Goal: Task Accomplishment & Management: Complete application form

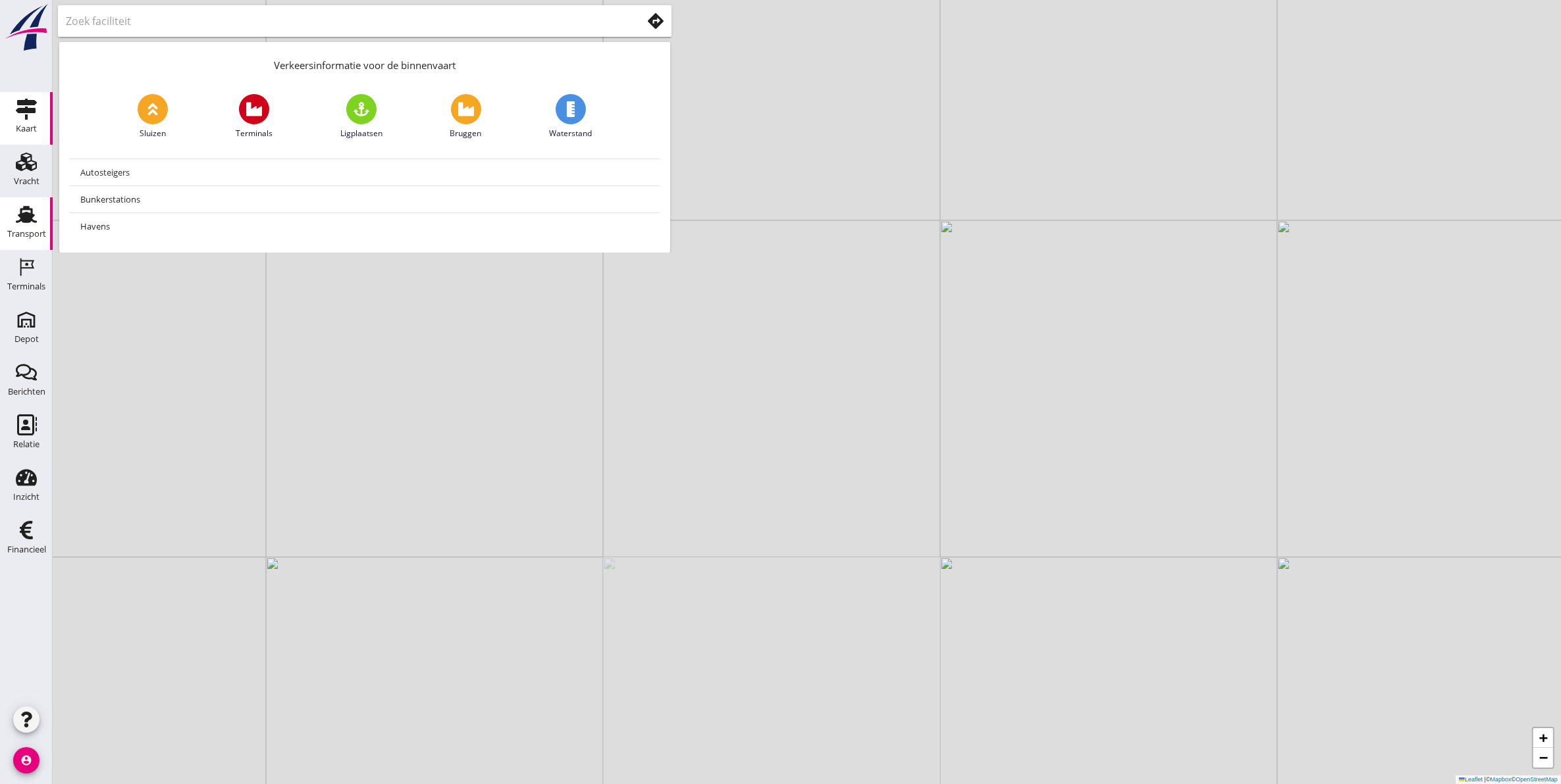
click at [19, 234] on div "Transport" at bounding box center [26, 234] width 39 height 9
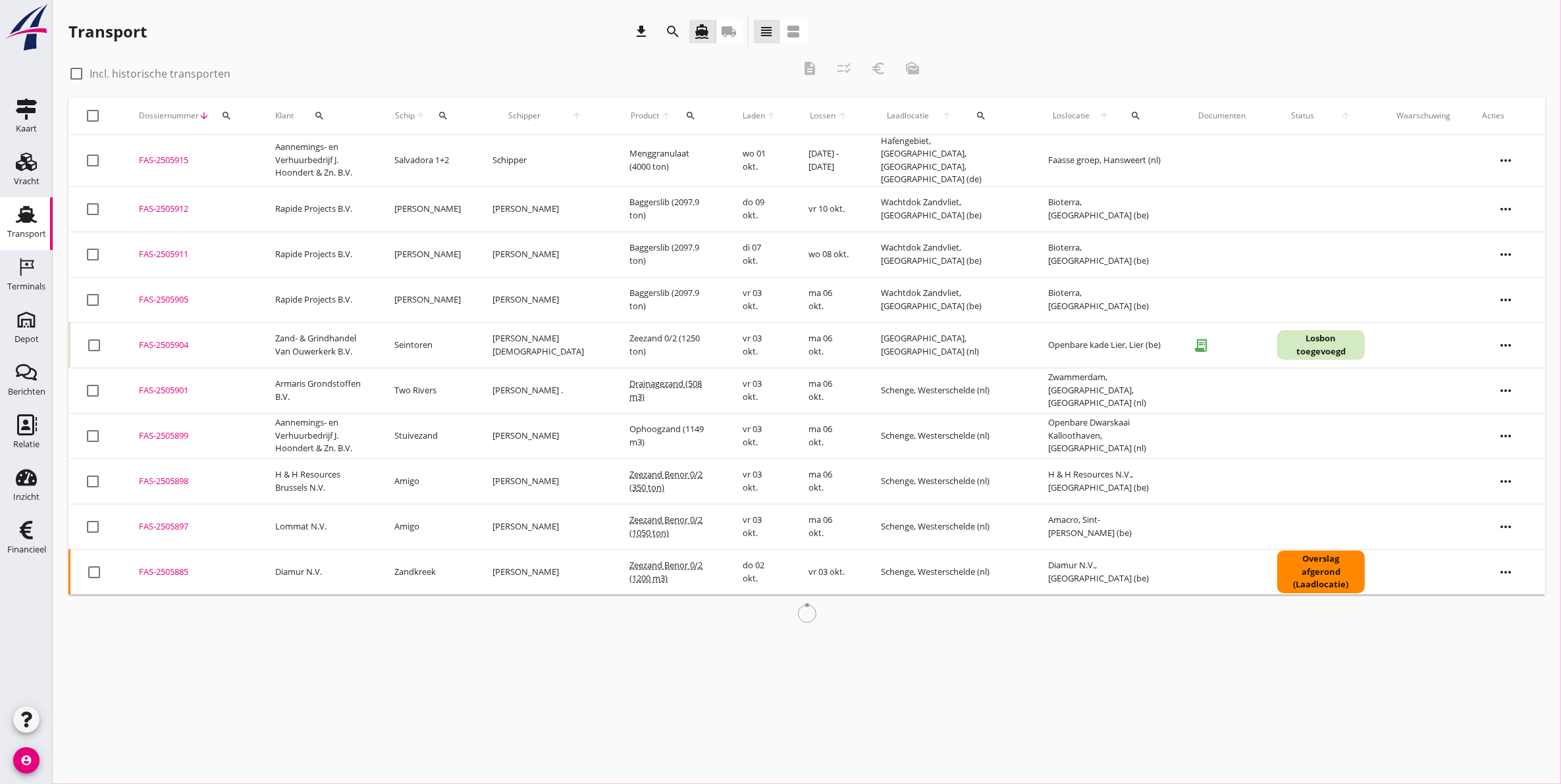
click at [74, 71] on div at bounding box center [75, 73] width 22 height 22
checkbox input "true"
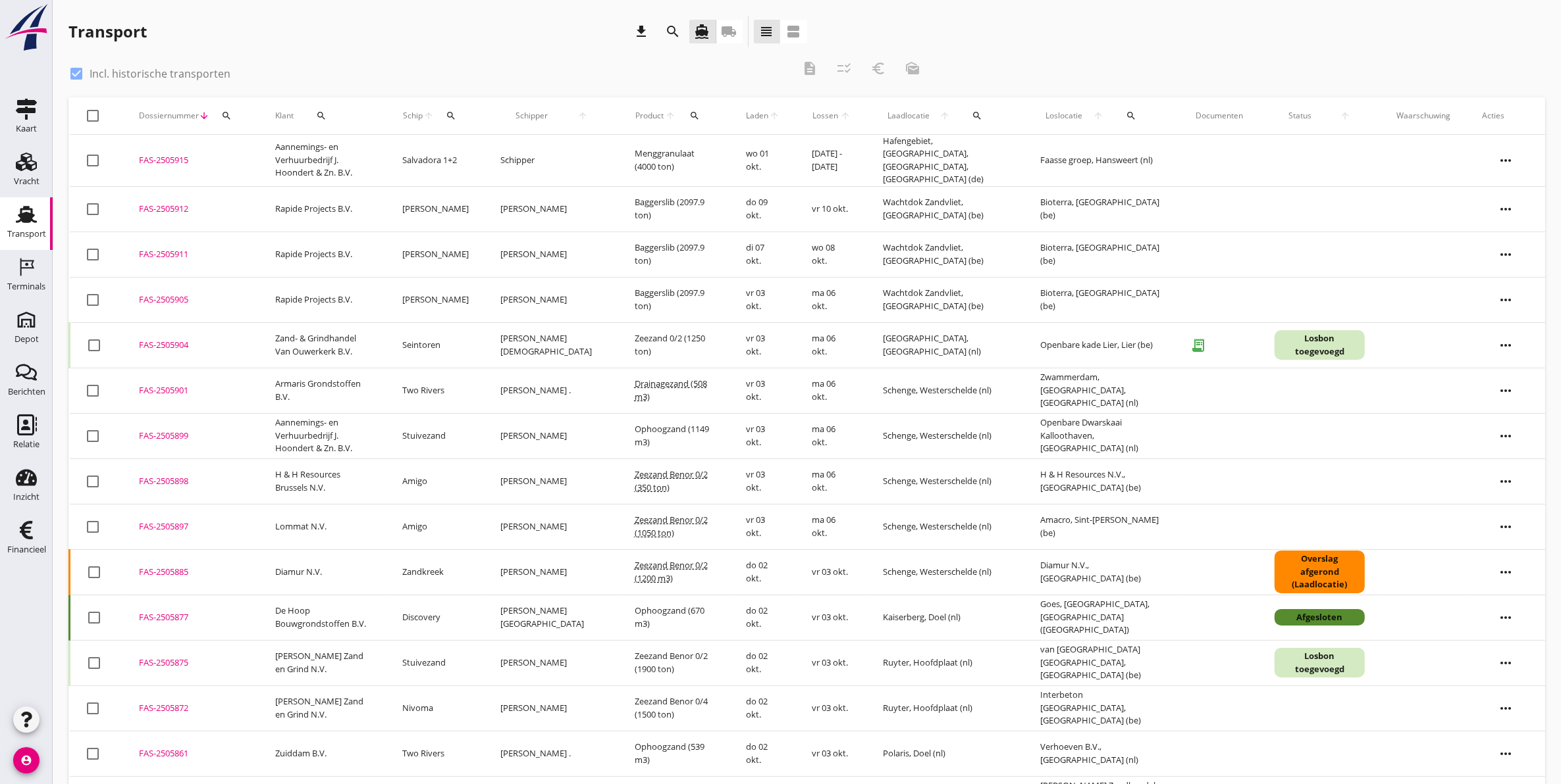
click at [33, 214] on icon "Transport" at bounding box center [26, 215] width 21 height 21
click at [666, 34] on icon "search" at bounding box center [673, 32] width 15 height 15
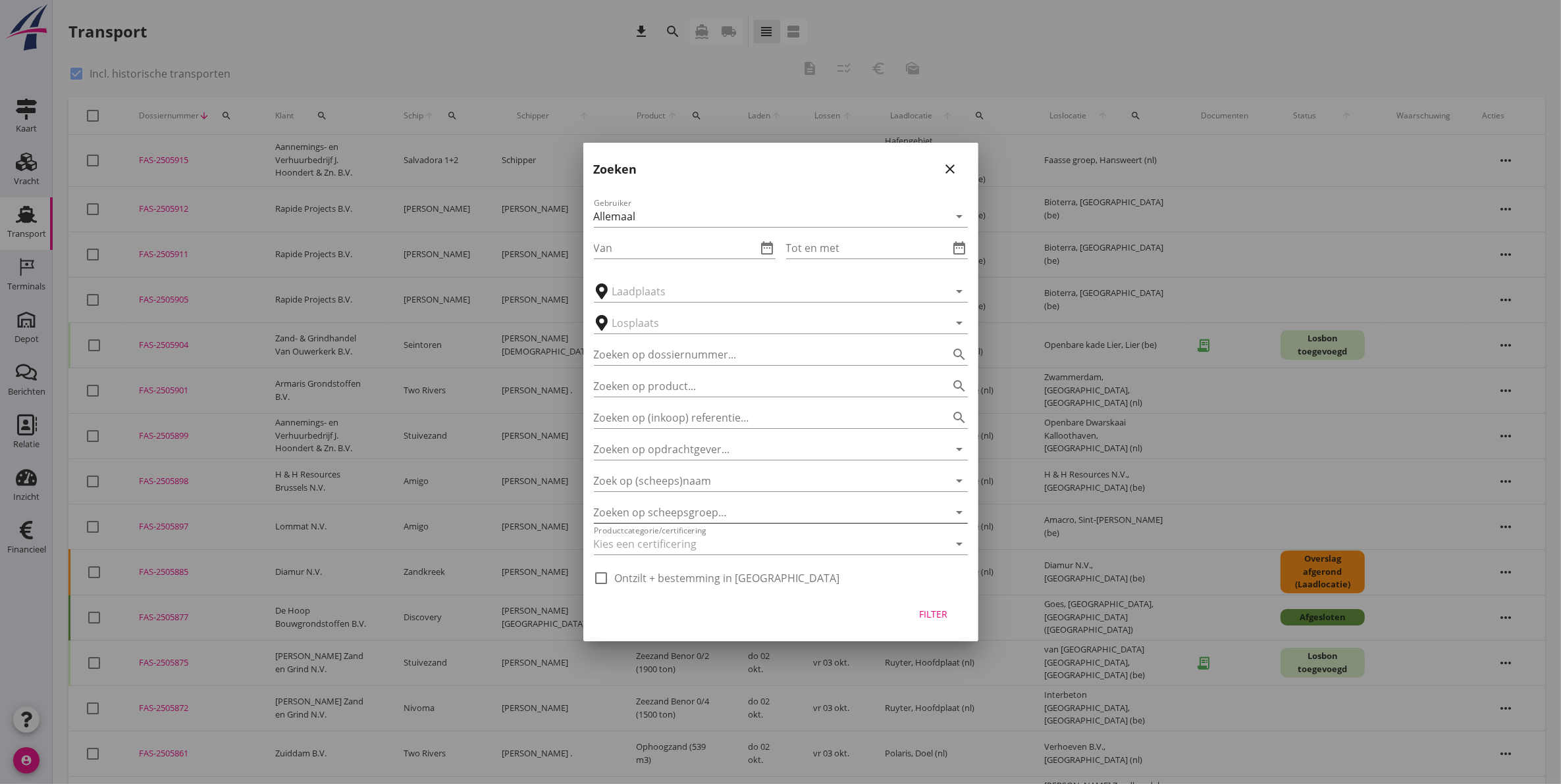
click at [671, 510] on div at bounding box center [762, 512] width 338 height 21
click at [665, 479] on input "Zoek op (scheeps)naam" at bounding box center [762, 481] width 338 height 21
click at [675, 444] on input "Zoeken op opdrachtgever..." at bounding box center [762, 450] width 338 height 21
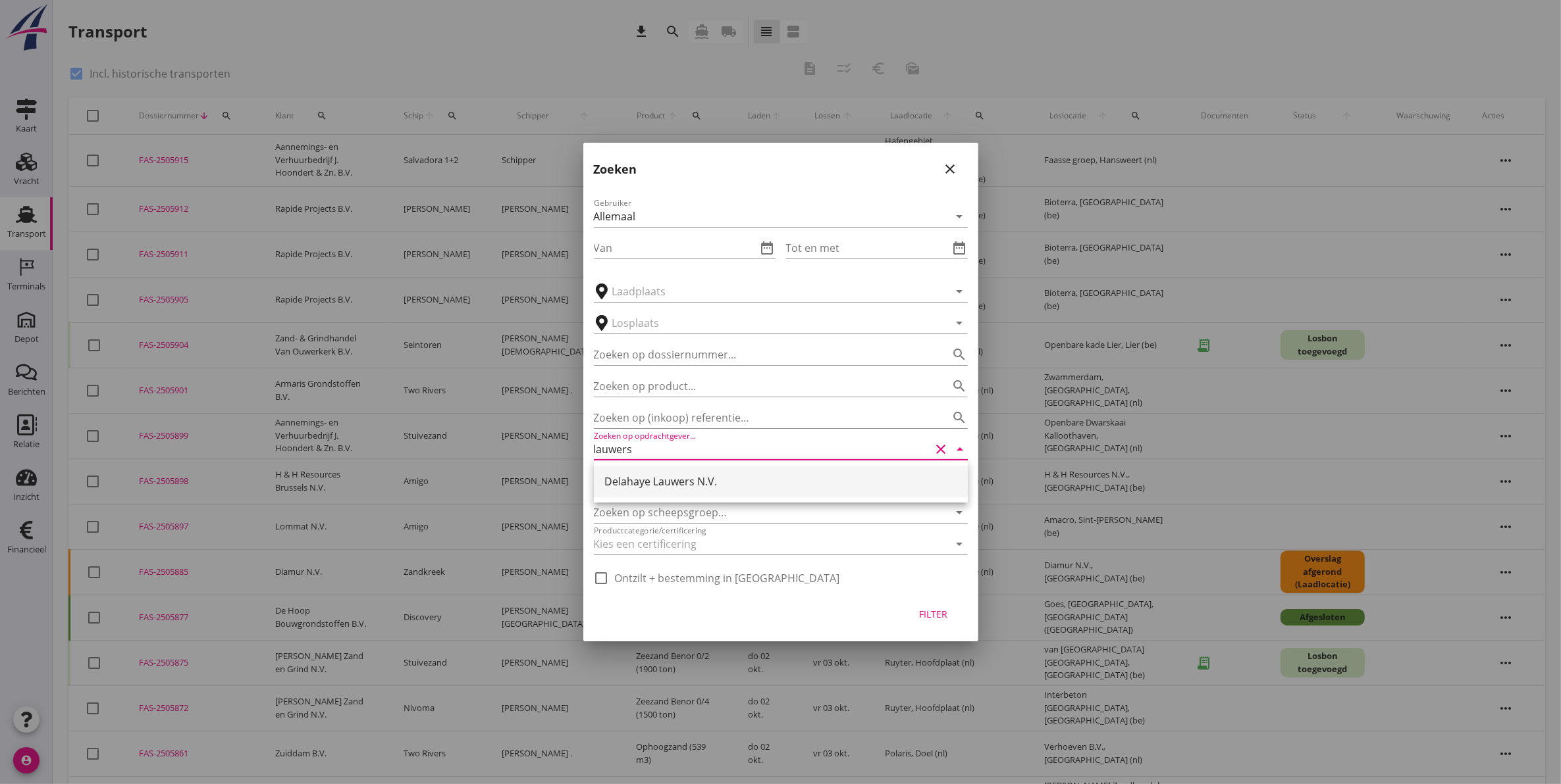
click at [690, 479] on div "Delahaye Lauwers N.V." at bounding box center [780, 481] width 353 height 15
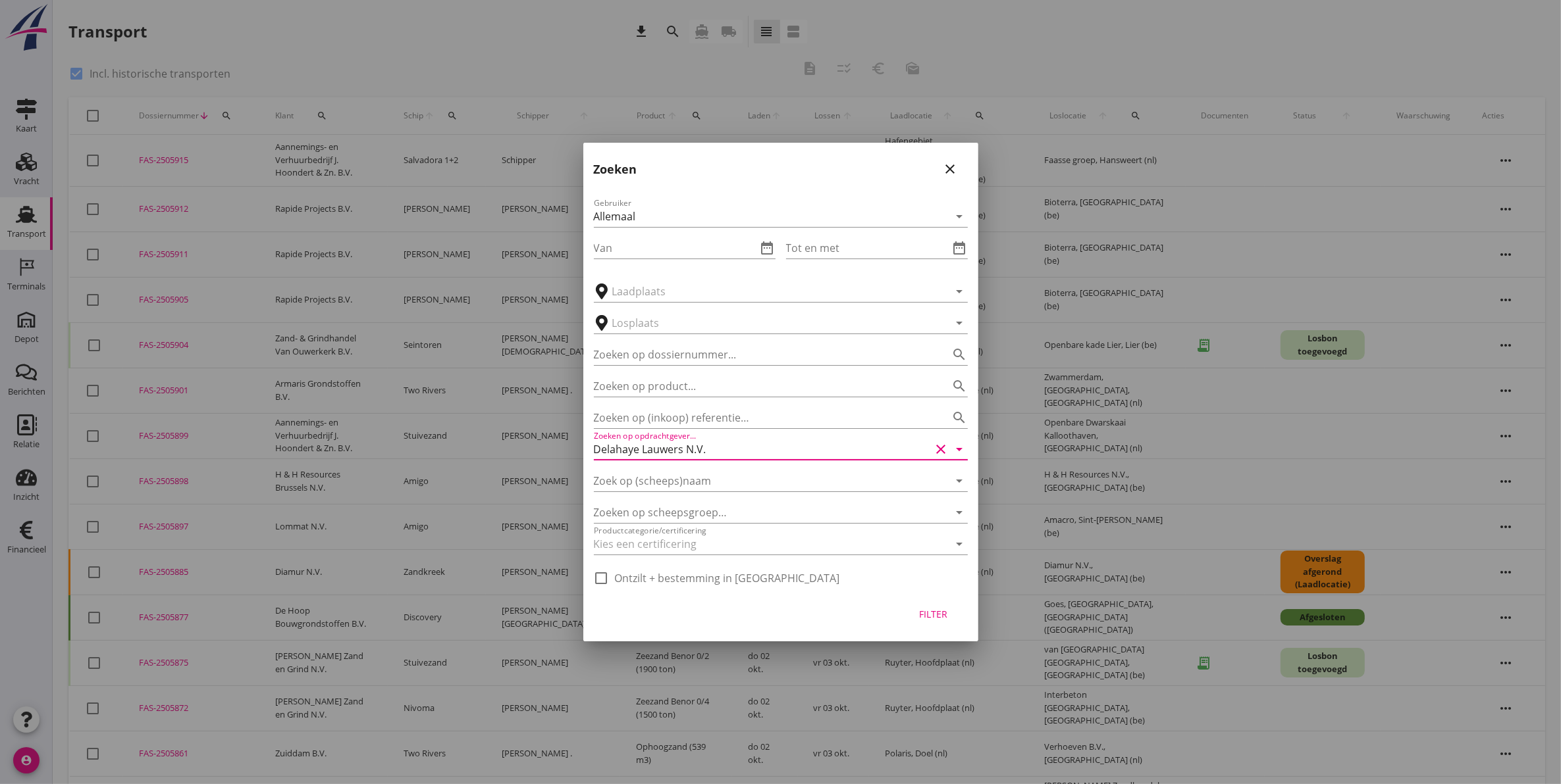
type input "Delahaye Lauwers N.V."
click at [923, 609] on div "Filter" at bounding box center [933, 614] width 37 height 14
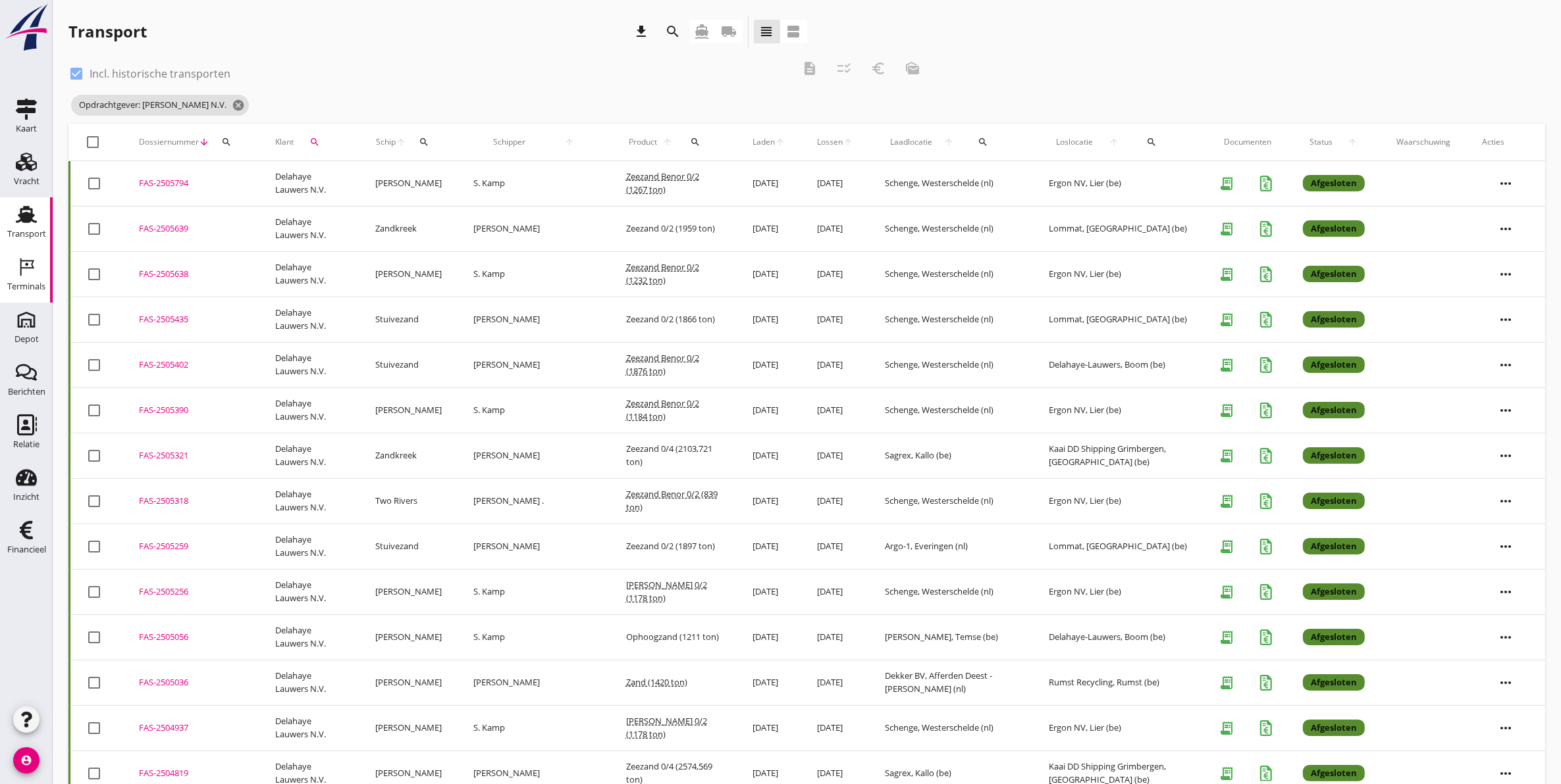
click at [30, 271] on icon "Terminals" at bounding box center [26, 267] width 21 height 21
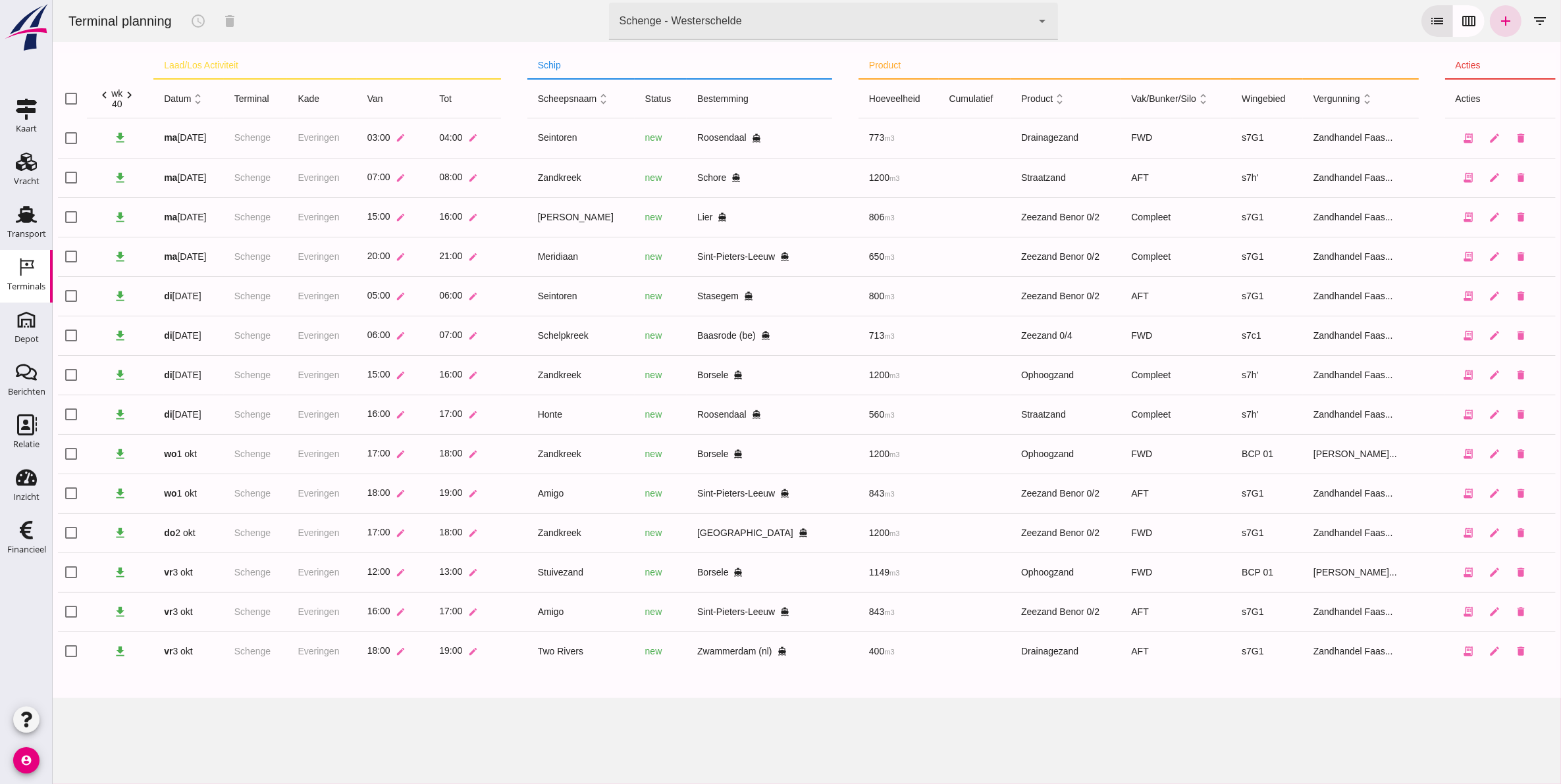
click at [133, 94] on icon "chevron_right" at bounding box center [129, 95] width 14 height 14
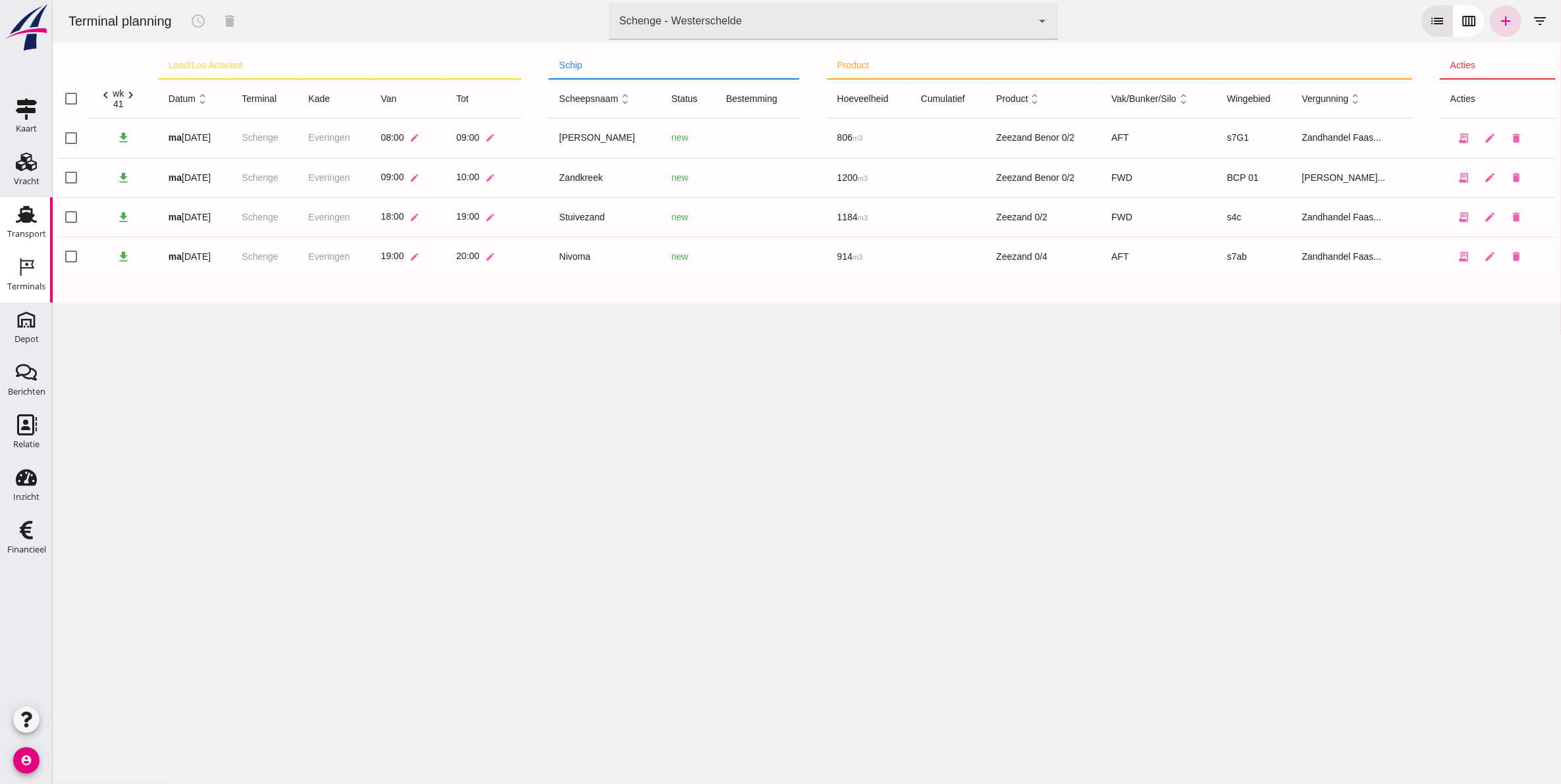
click at [37, 218] on div "Transport" at bounding box center [26, 215] width 32 height 21
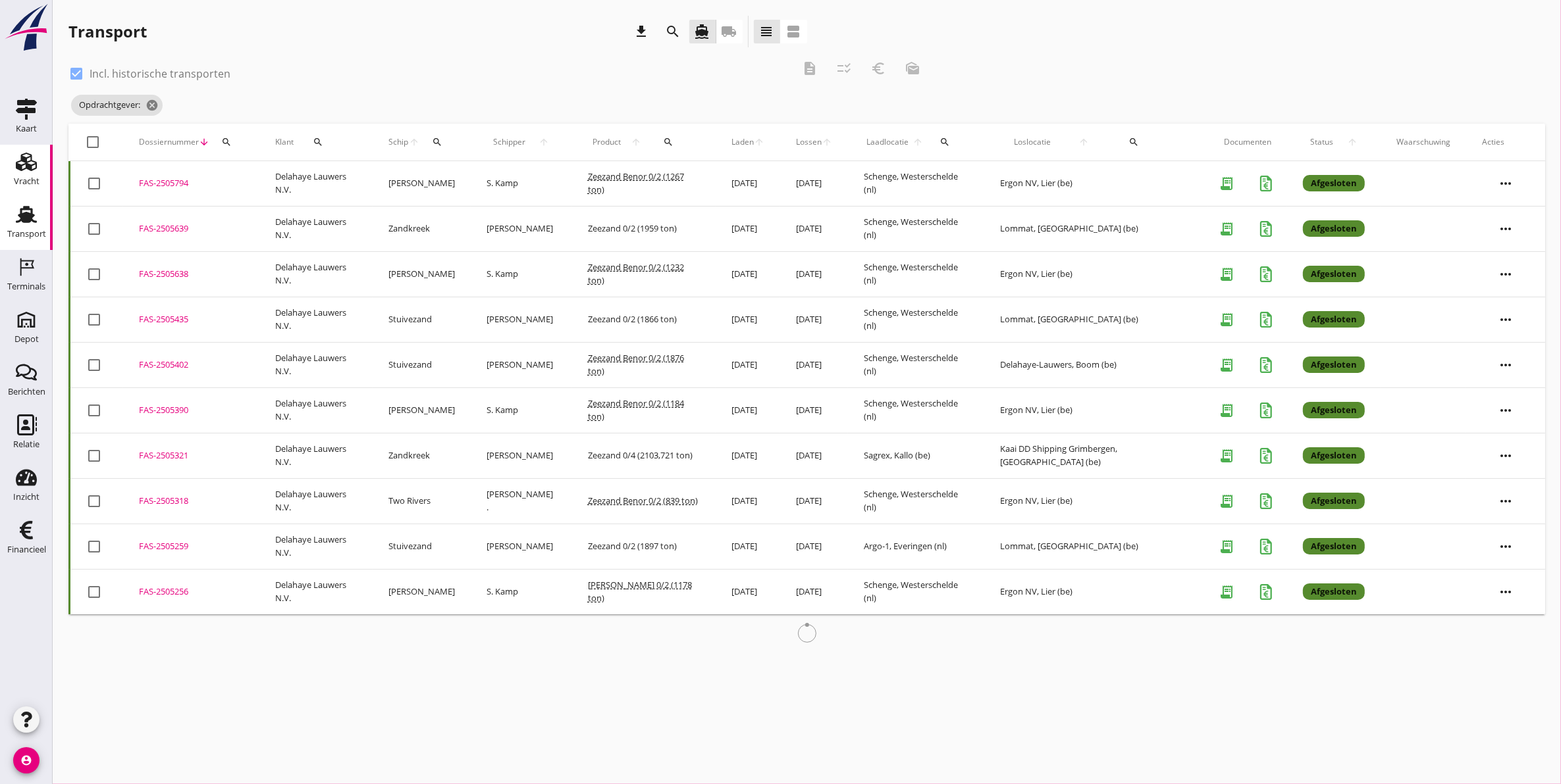
click at [7, 178] on link "Vracht Vracht" at bounding box center [26, 171] width 52 height 52
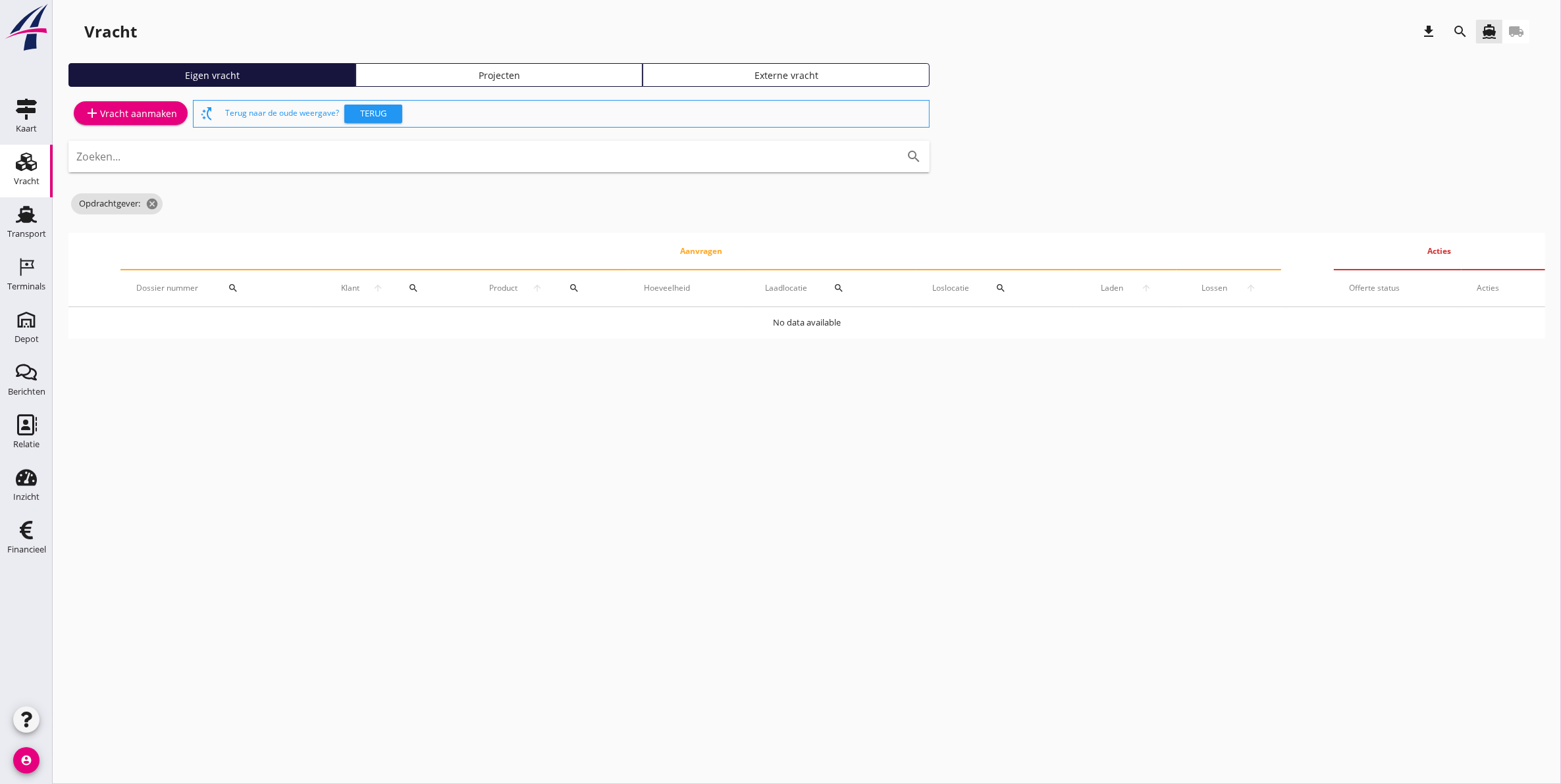
click at [532, 82] on link "Projecten" at bounding box center [499, 74] width 287 height 24
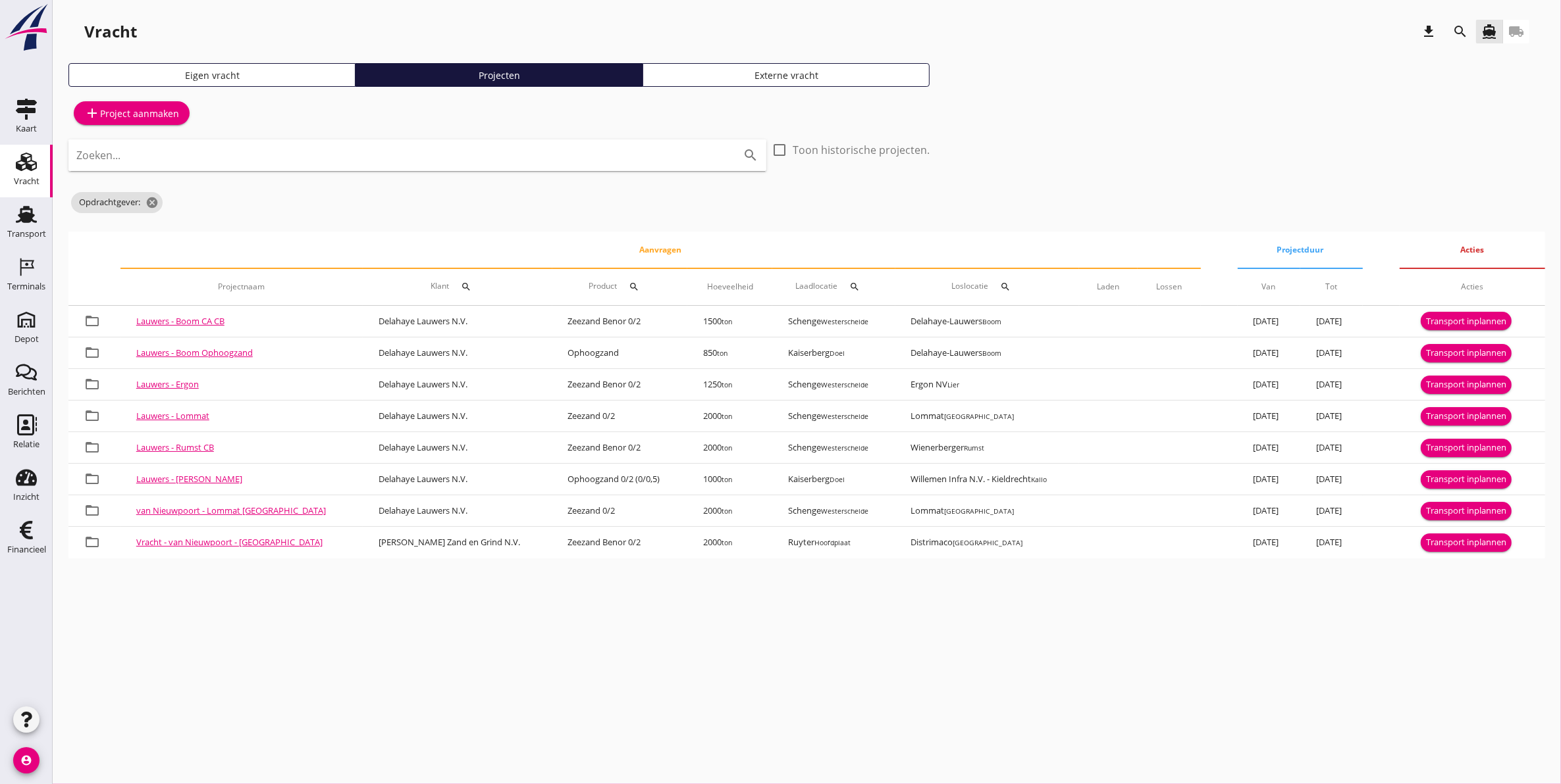
click at [1462, 34] on icon "search" at bounding box center [1460, 32] width 15 height 15
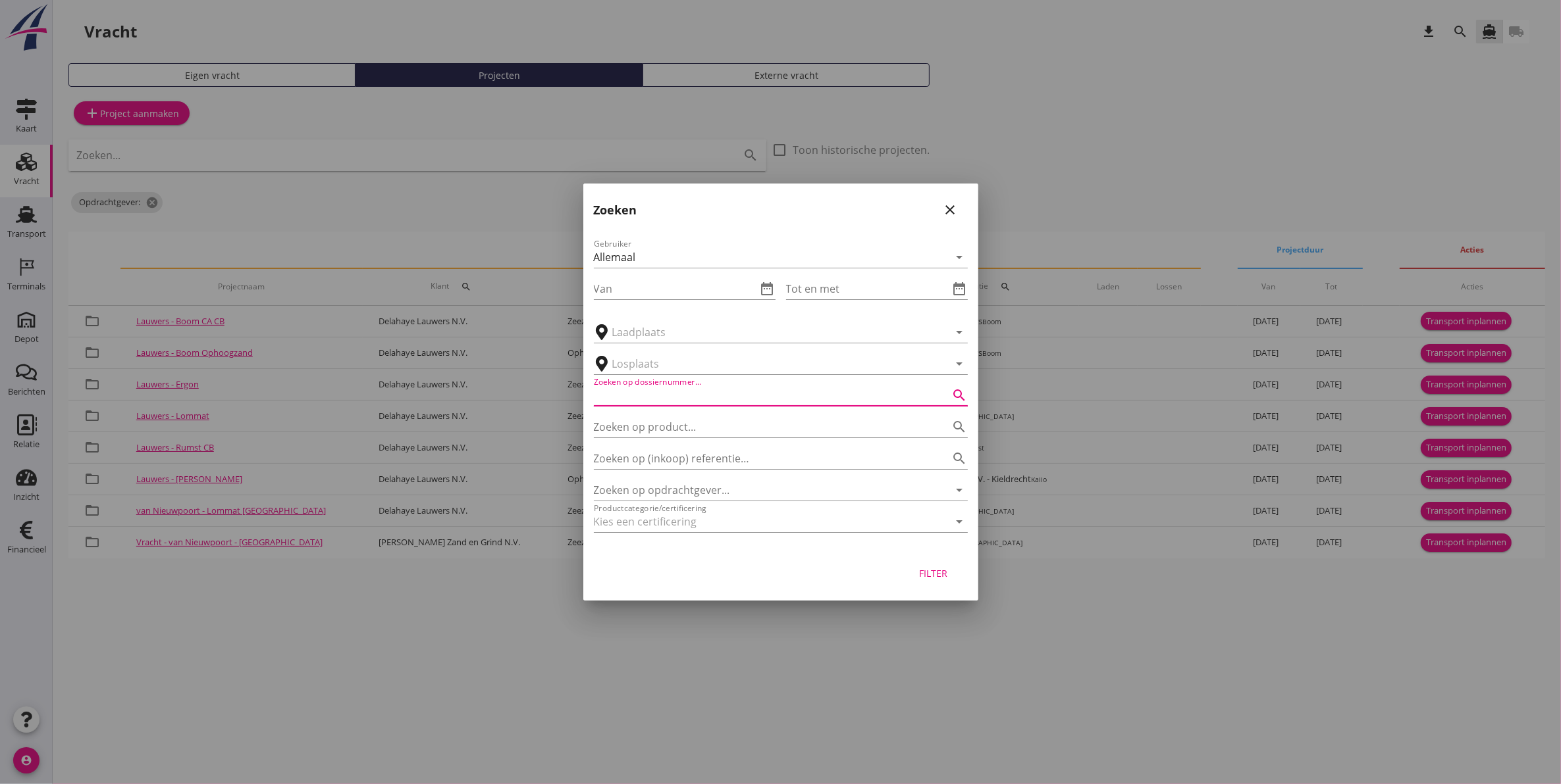
click at [713, 391] on input "Zoeken op dossiernummer..." at bounding box center [762, 395] width 338 height 21
click at [713, 487] on input "er" at bounding box center [762, 490] width 338 height 21
drag, startPoint x: 688, startPoint y: 492, endPoint x: 393, endPoint y: 487, distance: 295.0
click at [397, 490] on div "arrow_drop_down check Schenge, Westerschelde Kaiserberg, Doel Scaldis III, Doel…" at bounding box center [780, 392] width 1561 height 784
click at [686, 479] on input "ergon" at bounding box center [762, 490] width 338 height 21
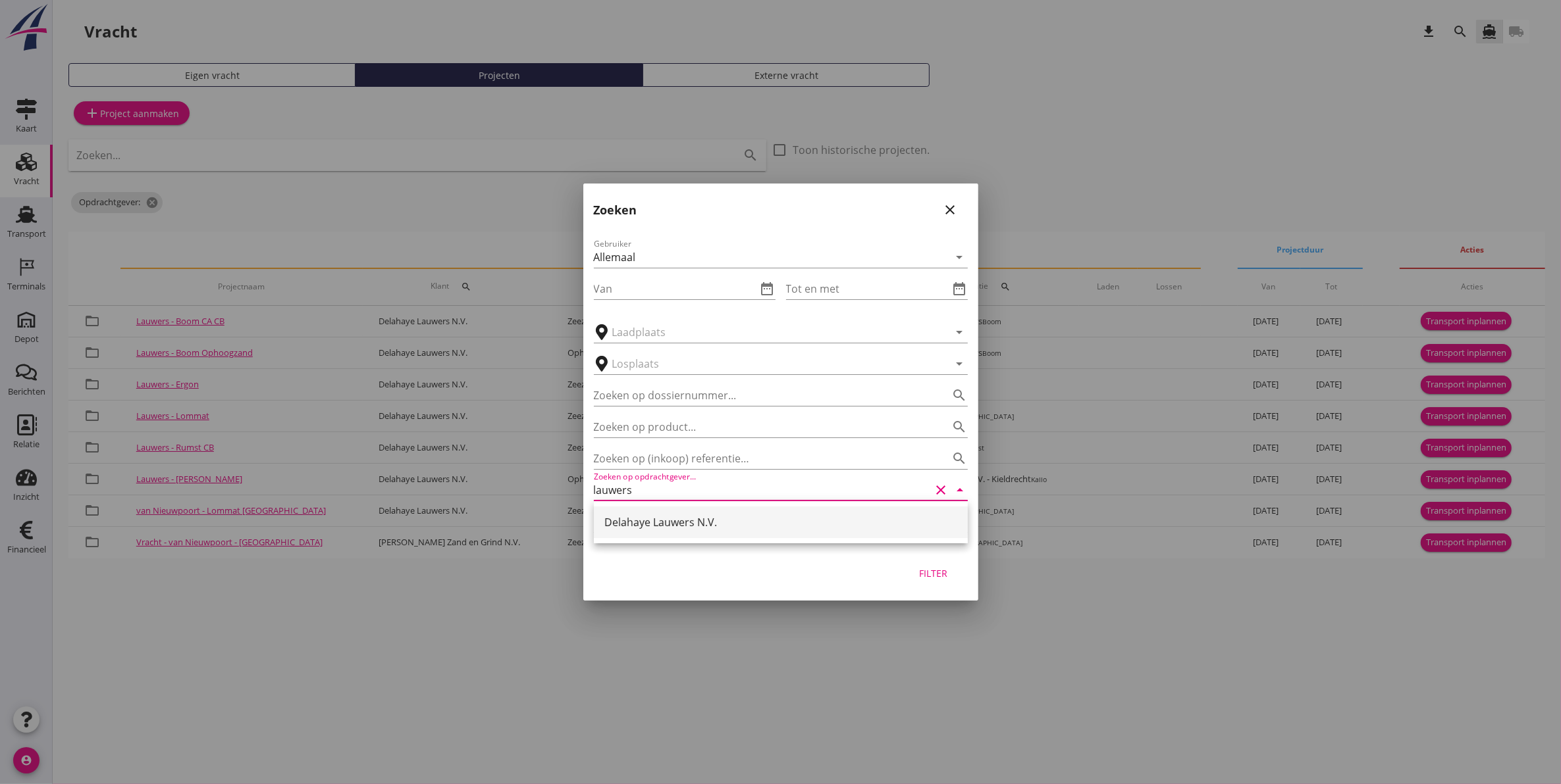
click at [802, 533] on div "Delahaye Lauwers N.V." at bounding box center [780, 522] width 353 height 32
type input "Delahaye Lauwers N.V."
click at [933, 570] on div "Filter" at bounding box center [933, 573] width 37 height 14
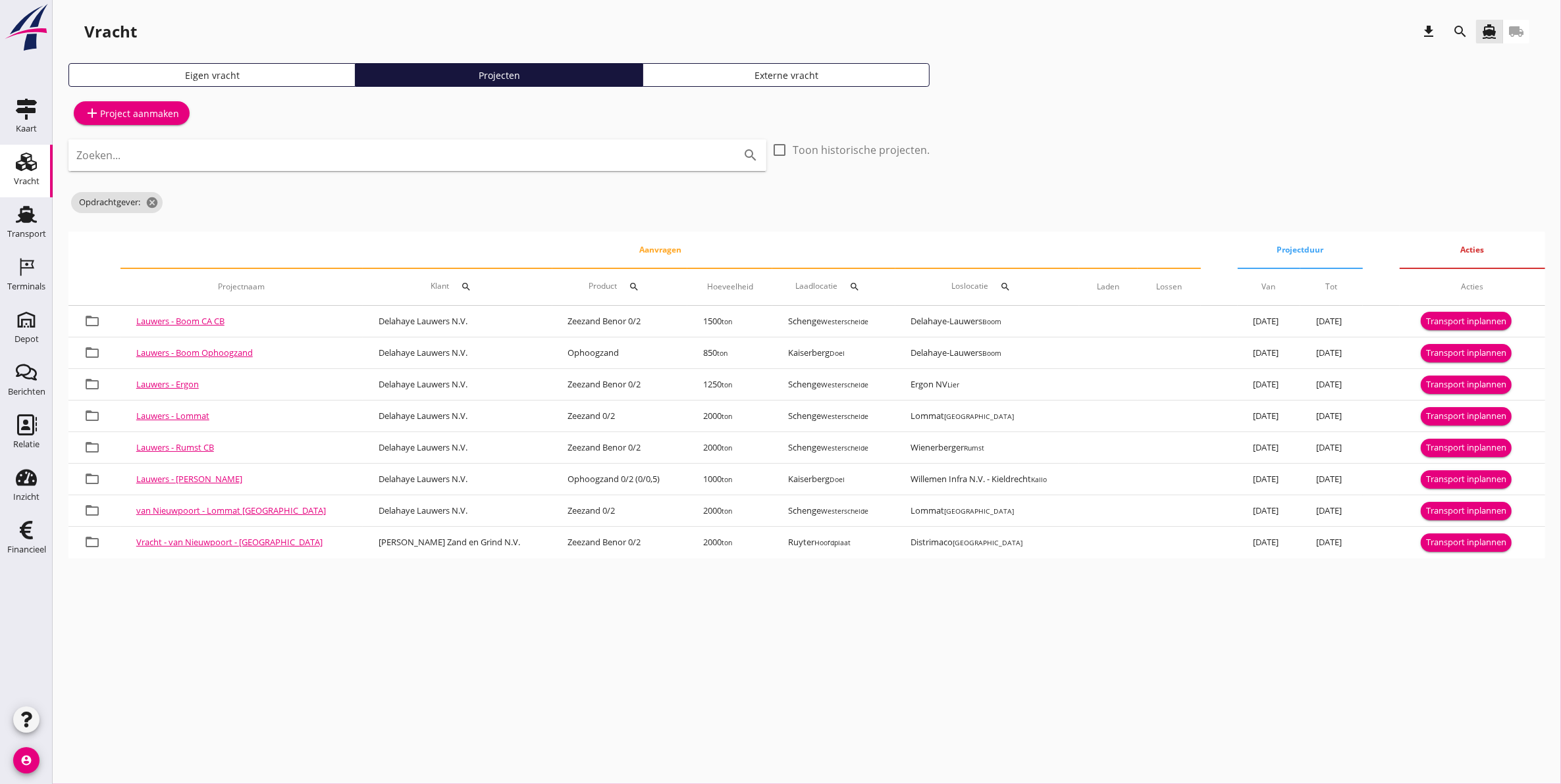
drag, startPoint x: 923, startPoint y: 566, endPoint x: 898, endPoint y: 571, distance: 25.5
click at [923, 566] on div "Vracht download search directions_boat local_shipping Eigen vracht Projecten Ex…" at bounding box center [807, 292] width 1509 height 585
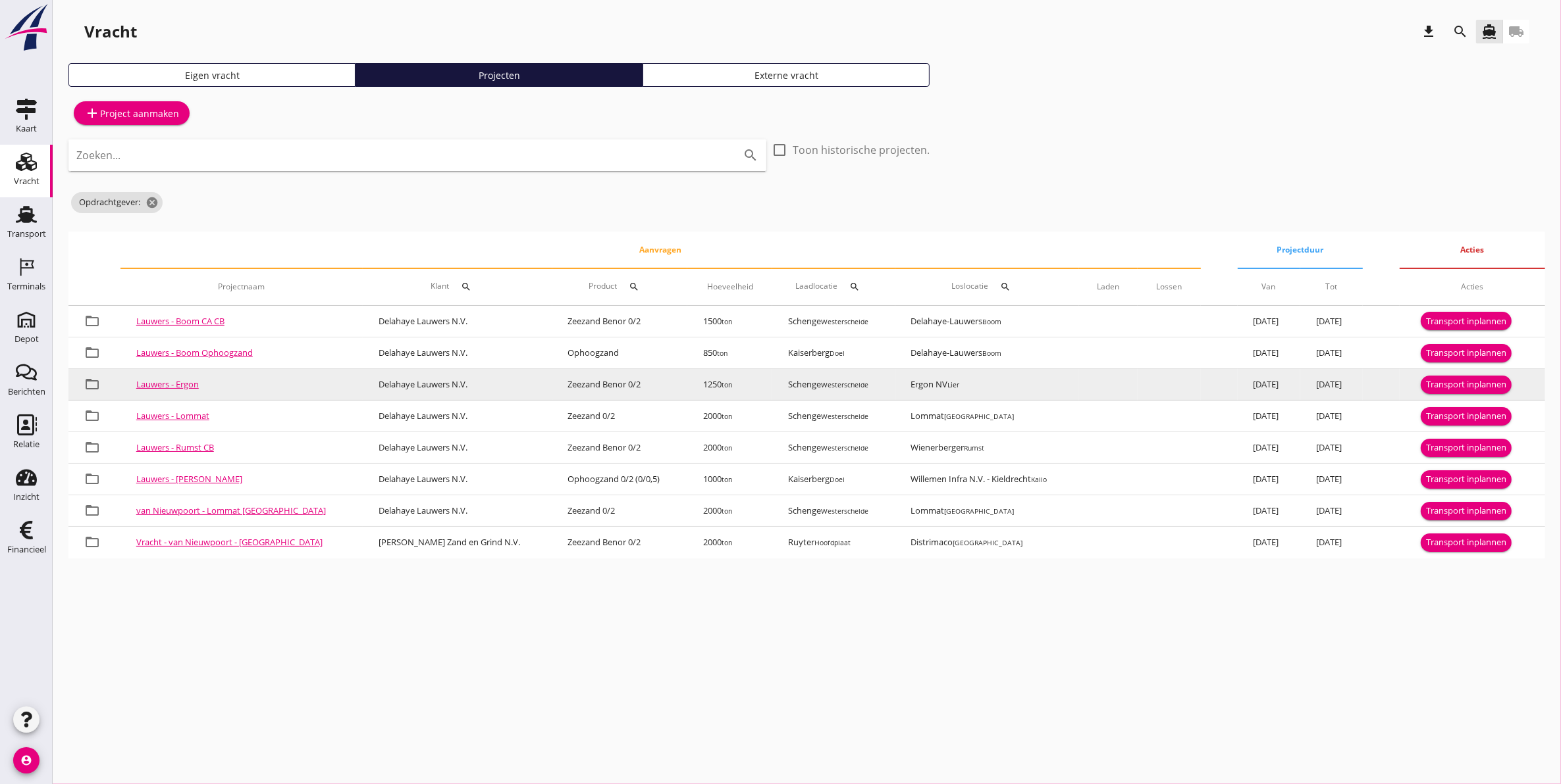
click at [1445, 386] on div "Transport inplannen" at bounding box center [1465, 385] width 80 height 14
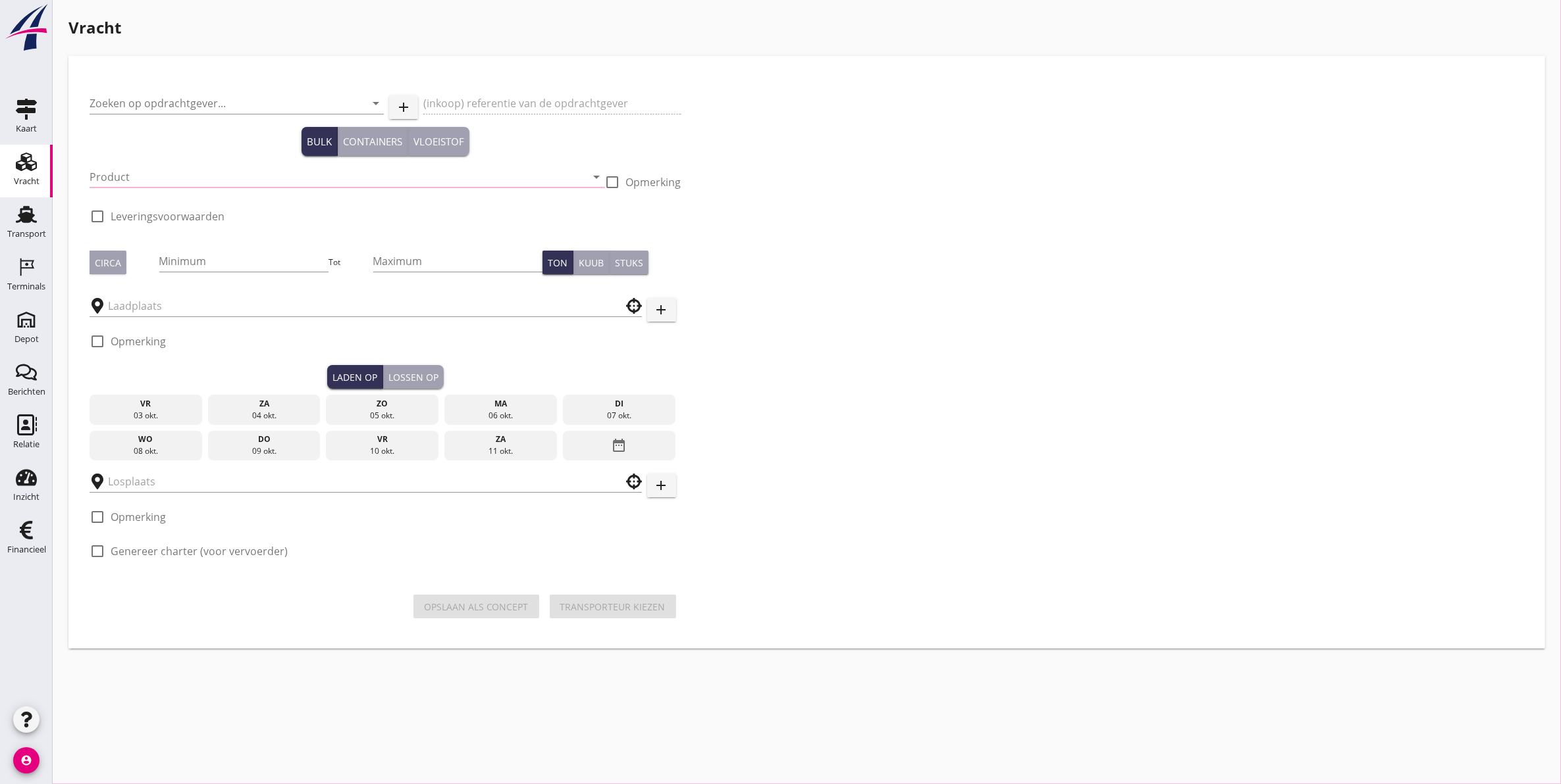
type input "Delahaye Lauwers N.V."
type input "Levering Zeezand - Ergon te Lier"
type input "Zeezand Benor 0/2 (6120)"
checkbox input "true"
type input "1250"
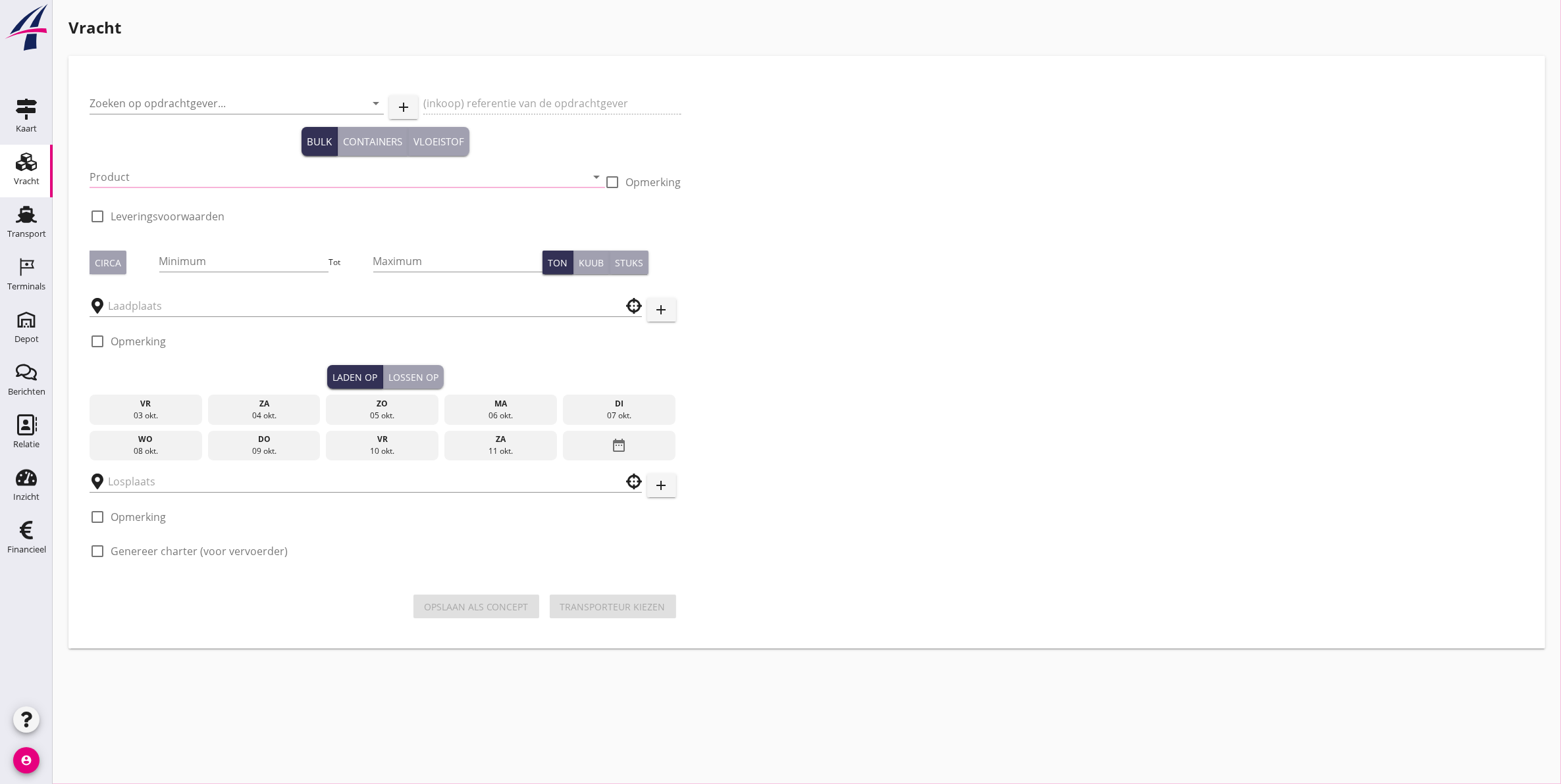
checkbox input "true"
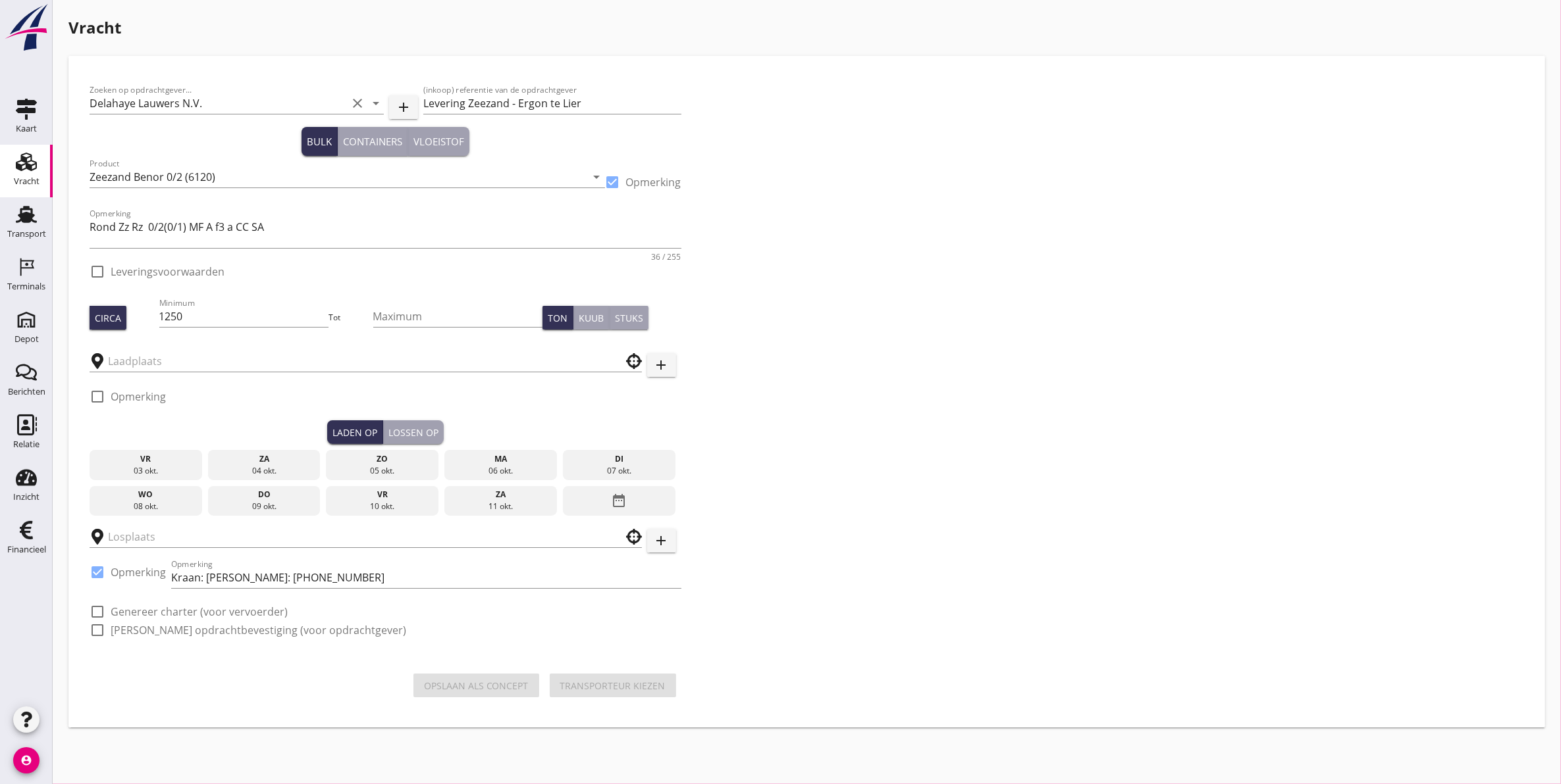
type input "Schenge"
checkbox input "true"
type input "Ergon NV"
checkbox input "true"
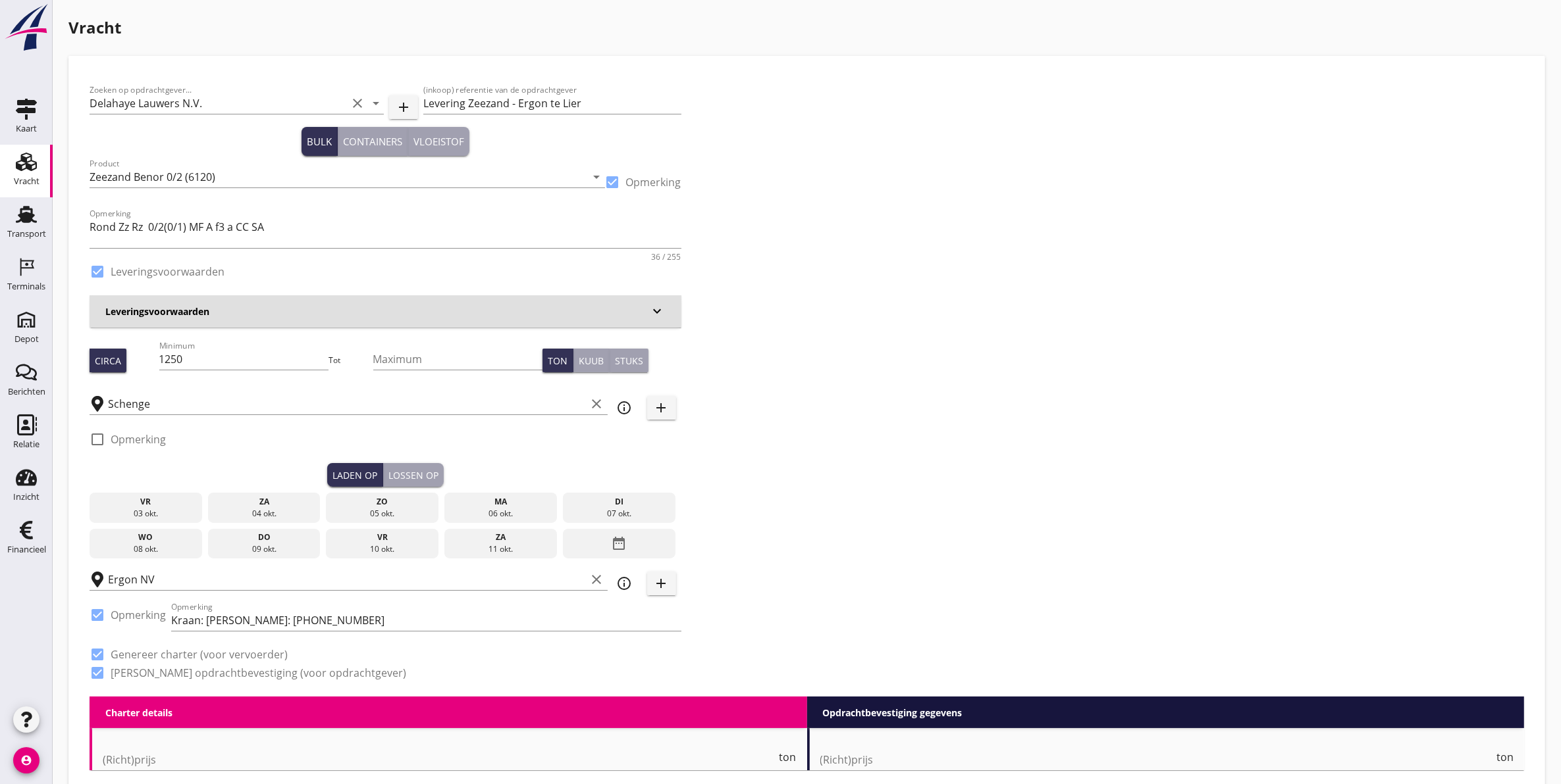
type input "3.38"
checkbox input "false"
radio input "false"
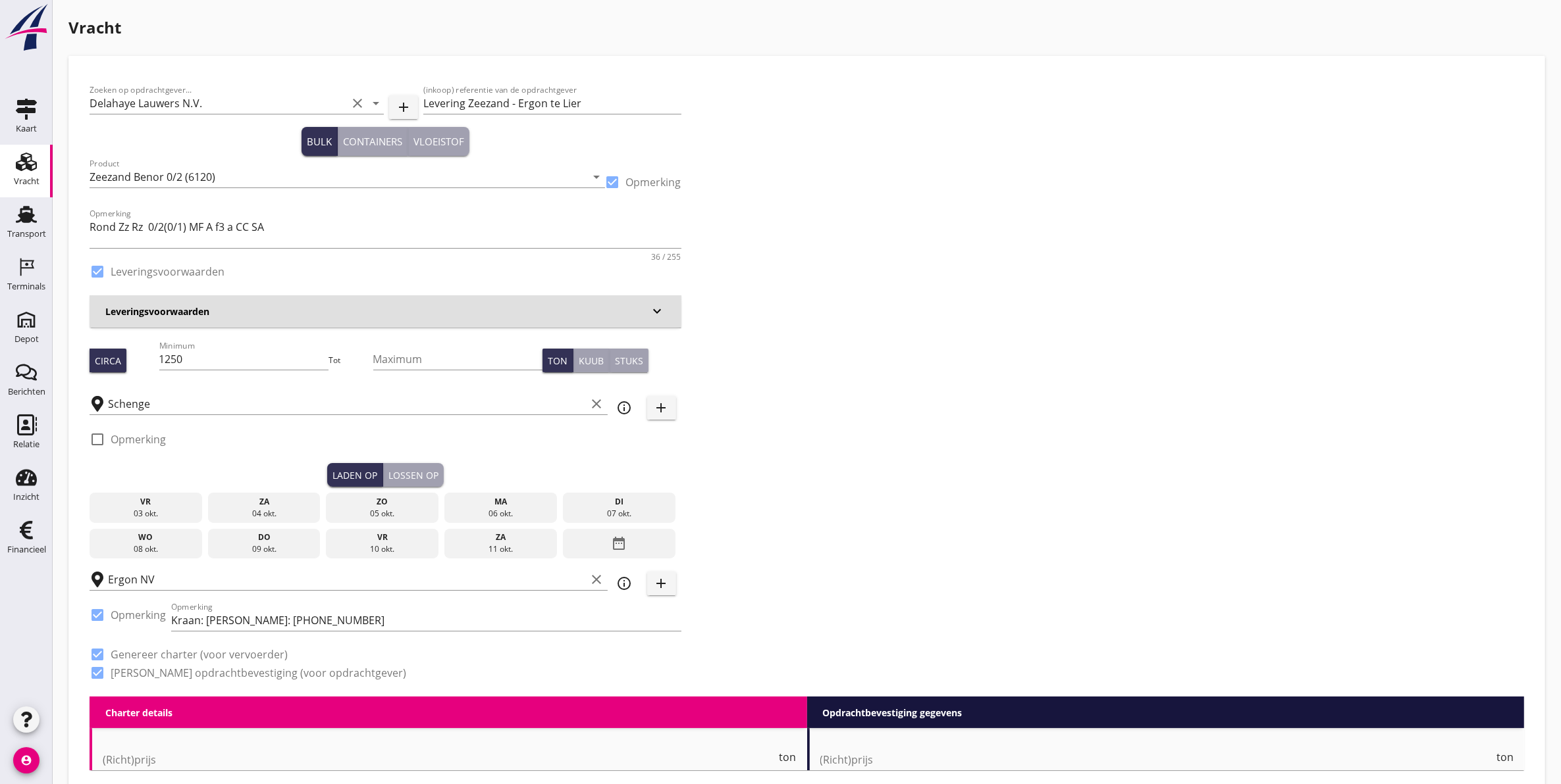
checkbox input "true"
type input "1"
type input "9.4"
checkbox input "false"
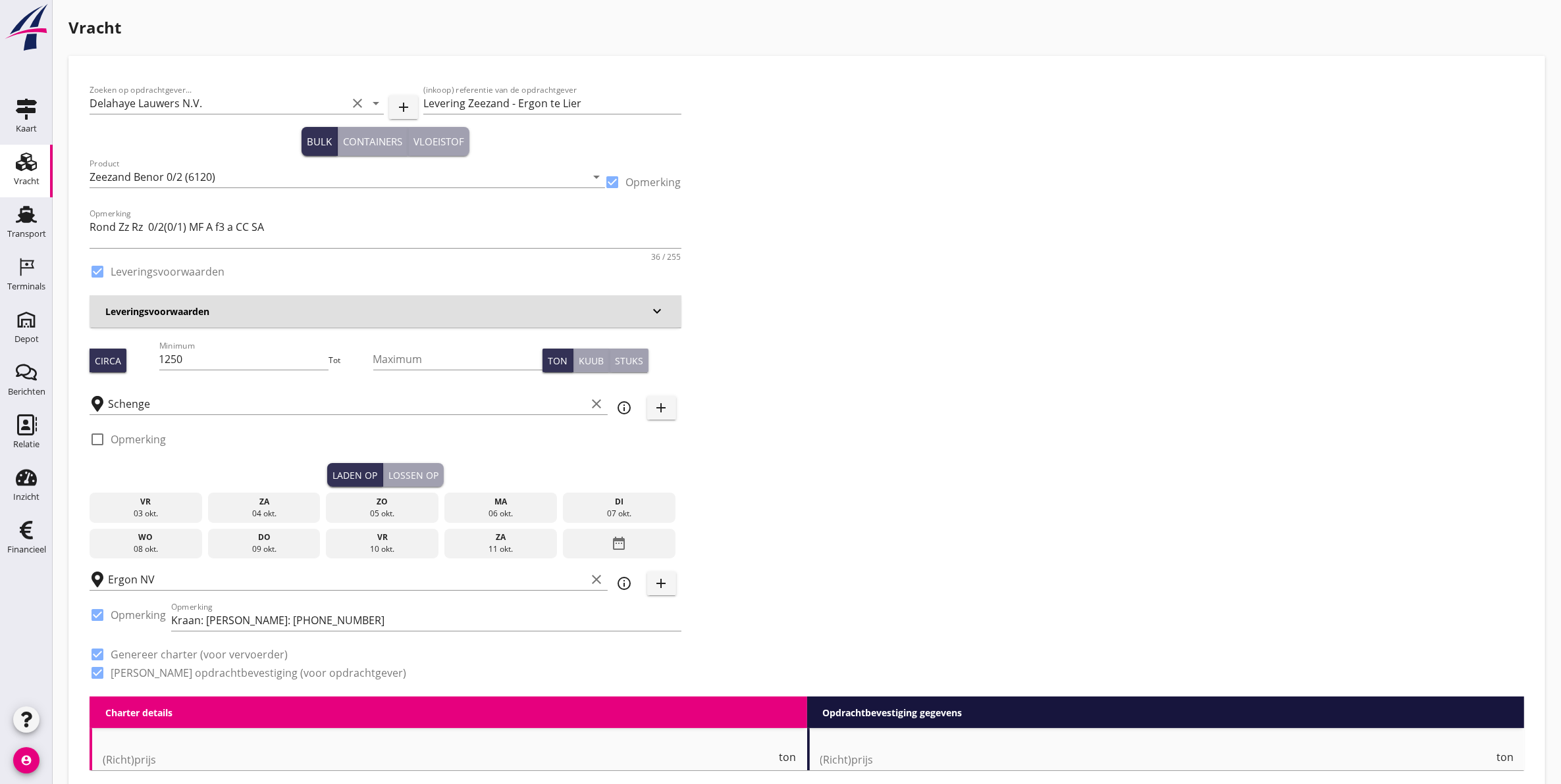
radio input "false"
checkbox input "true"
type input "1"
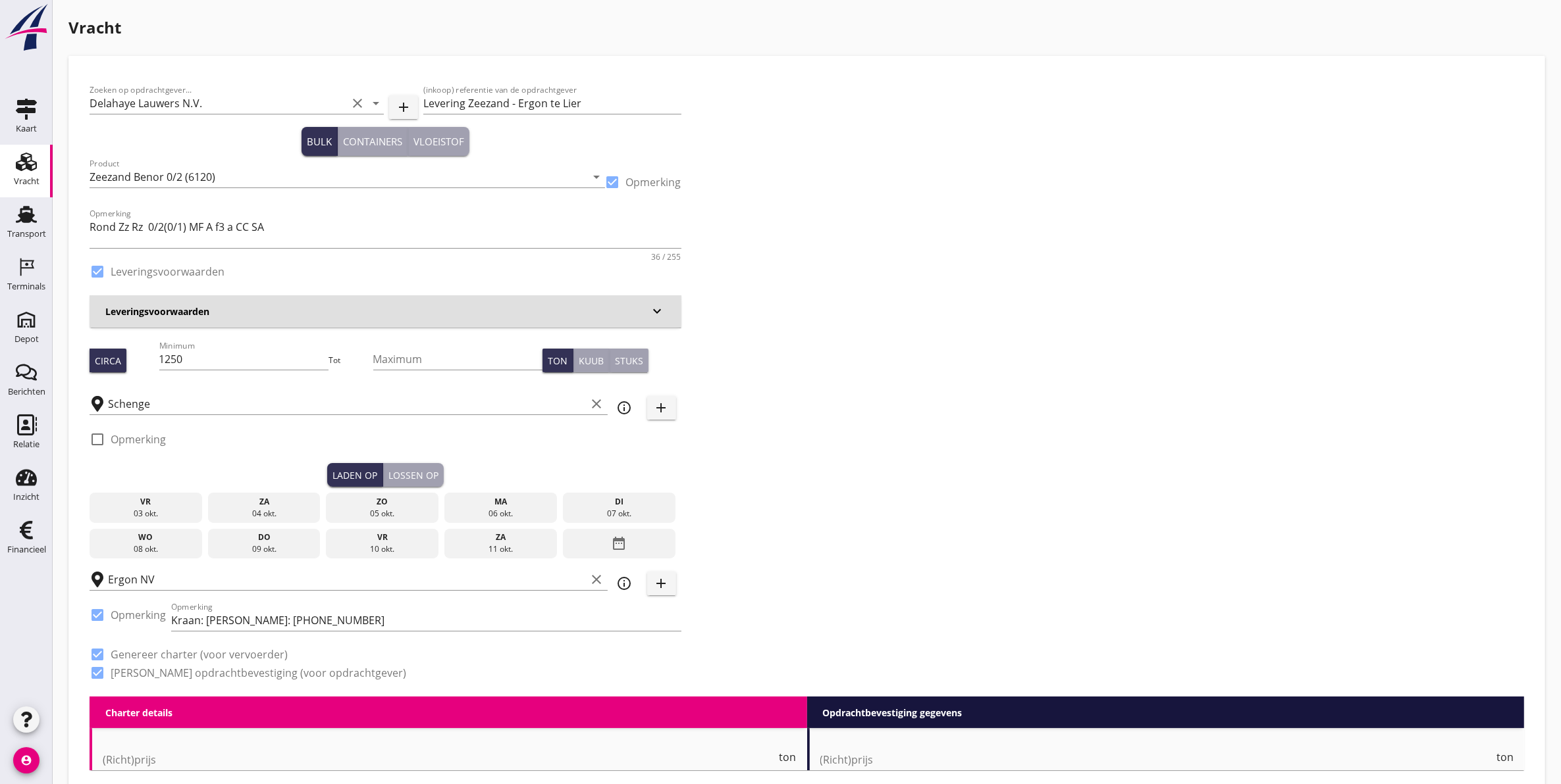
type input "1"
drag, startPoint x: 607, startPoint y: 102, endPoint x: 610, endPoint y: 89, distance: 13.3
click at [609, 94] on input "Levering Zeezand - Ergon te Lier" at bounding box center [552, 103] width 257 height 21
click at [487, 504] on div "ma" at bounding box center [501, 502] width 106 height 12
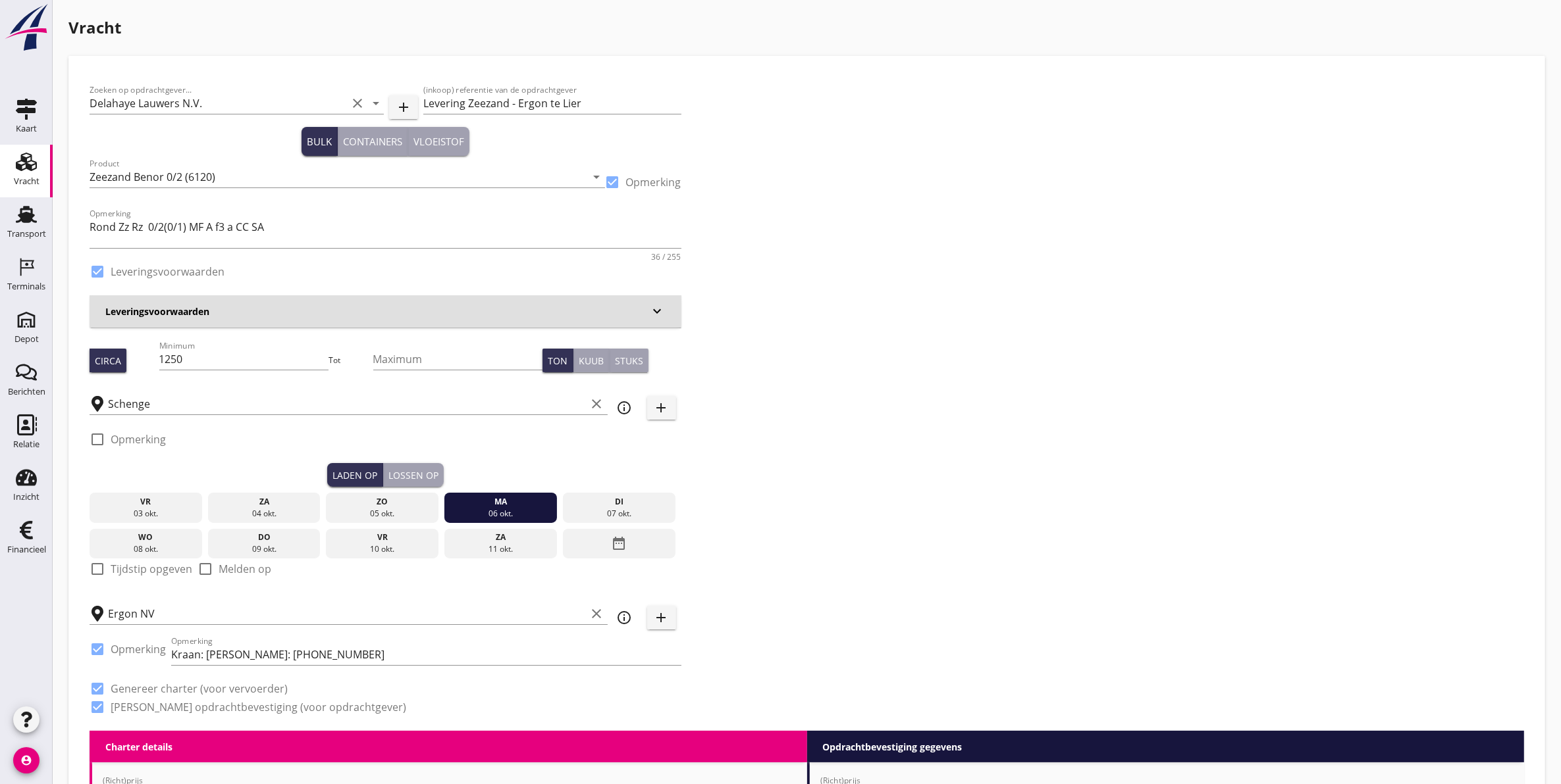
drag, startPoint x: 424, startPoint y: 475, endPoint x: 438, endPoint y: 481, distance: 15.2
click at [424, 475] on div "Lossen op" at bounding box center [414, 476] width 50 height 14
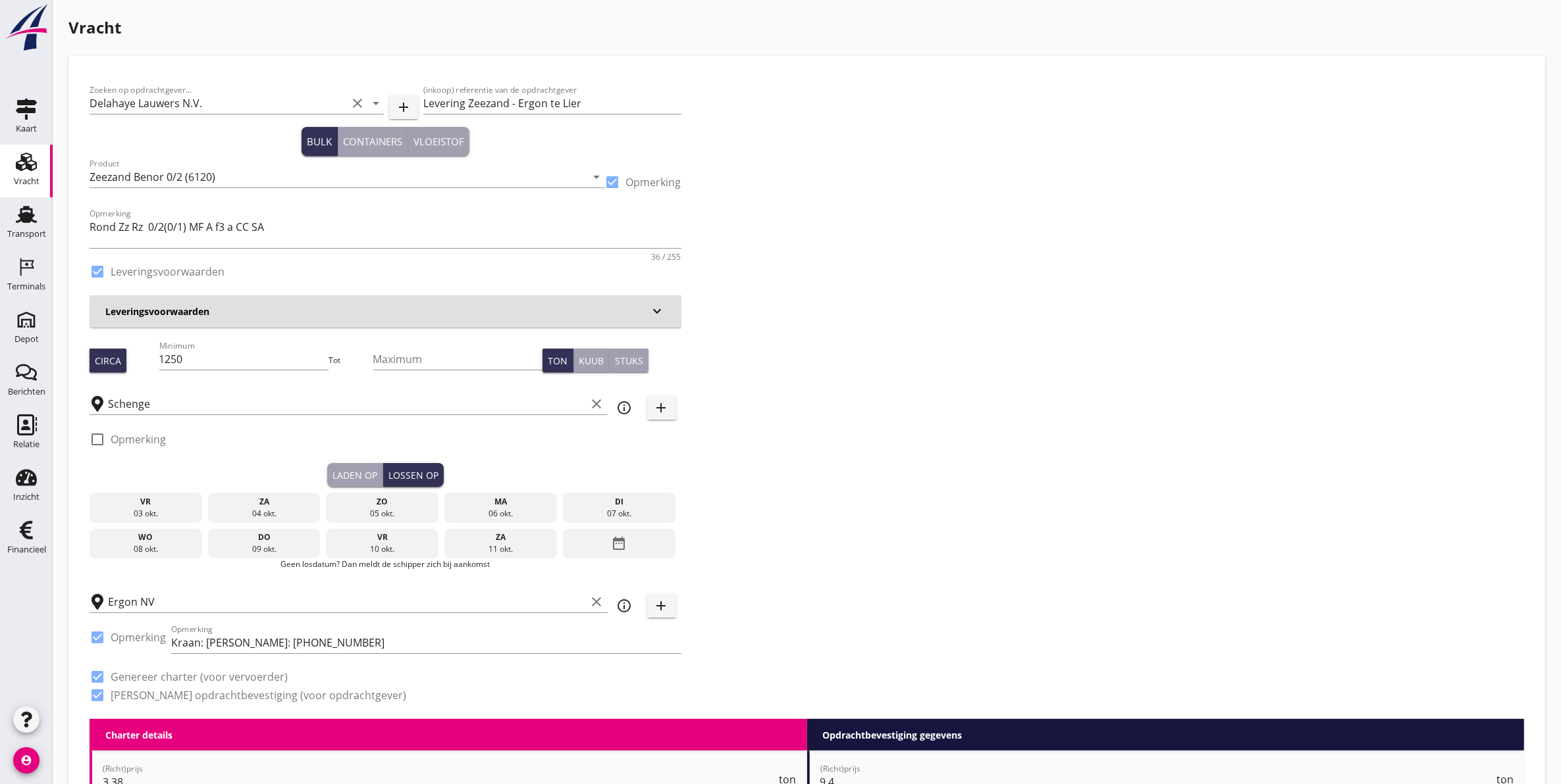
click at [626, 502] on div "di" at bounding box center [619, 502] width 106 height 12
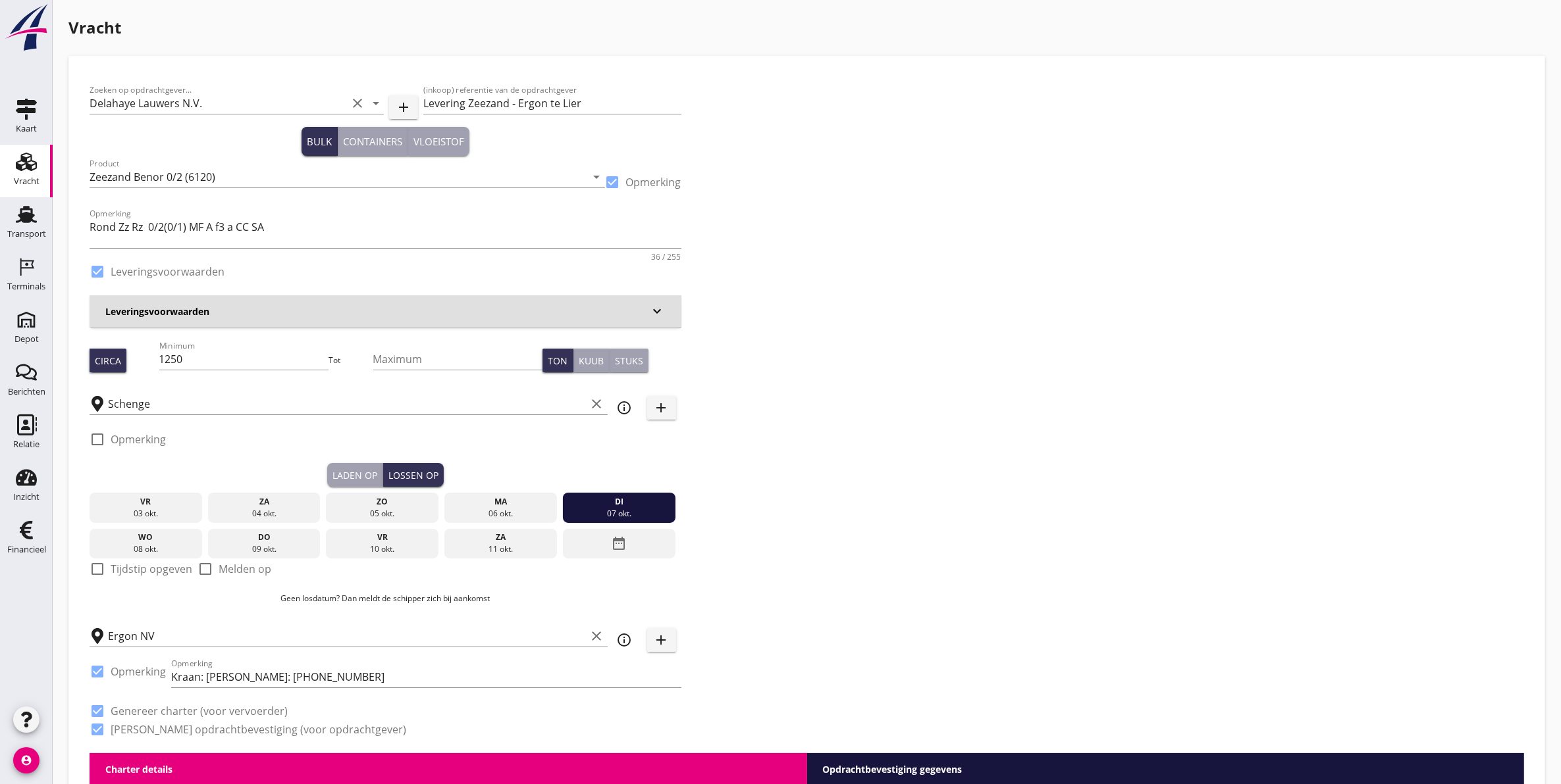
click at [370, 469] on div "Laden op" at bounding box center [355, 476] width 44 height 14
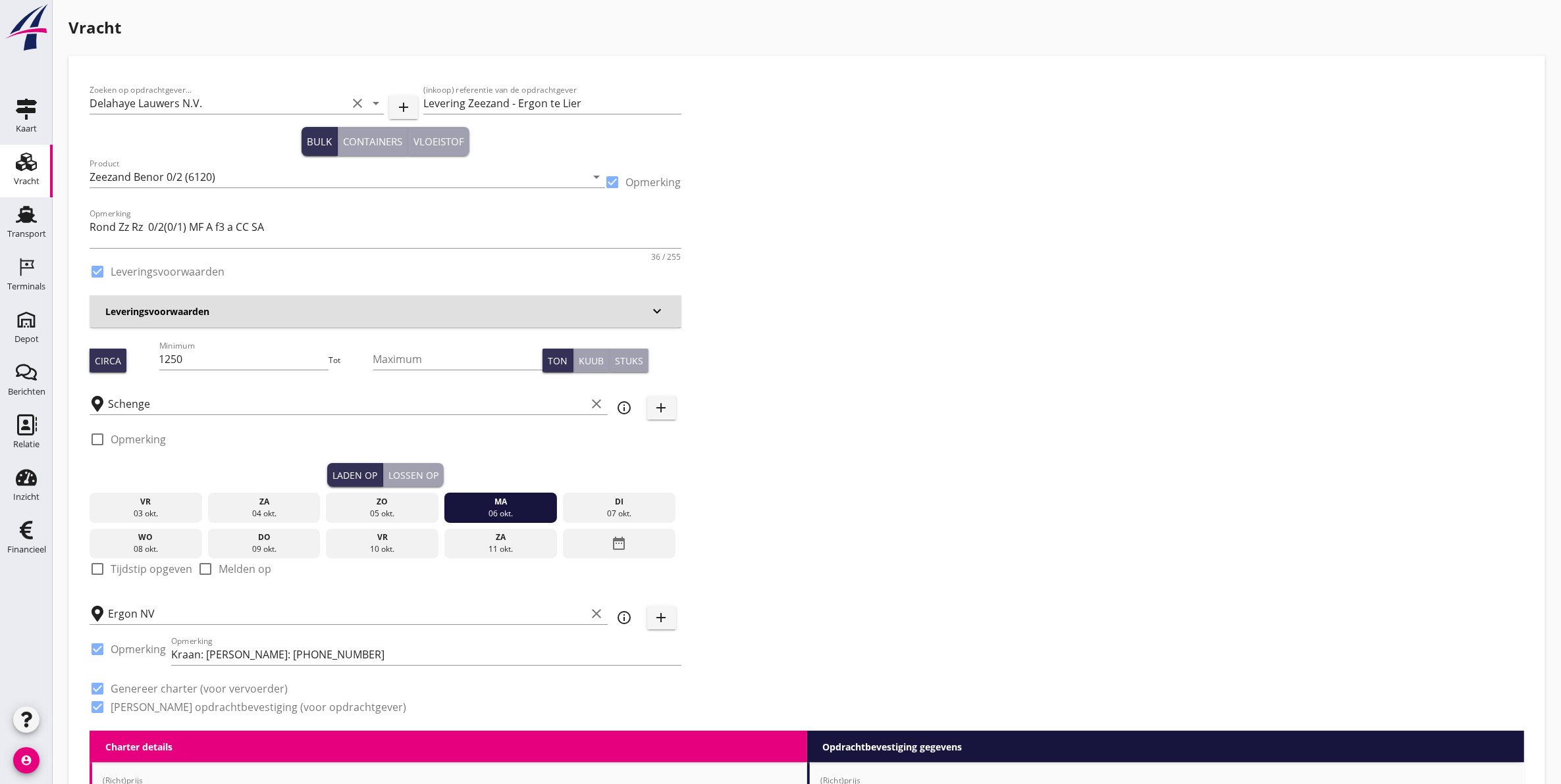
click at [413, 471] on div "Lossen op" at bounding box center [414, 476] width 50 height 14
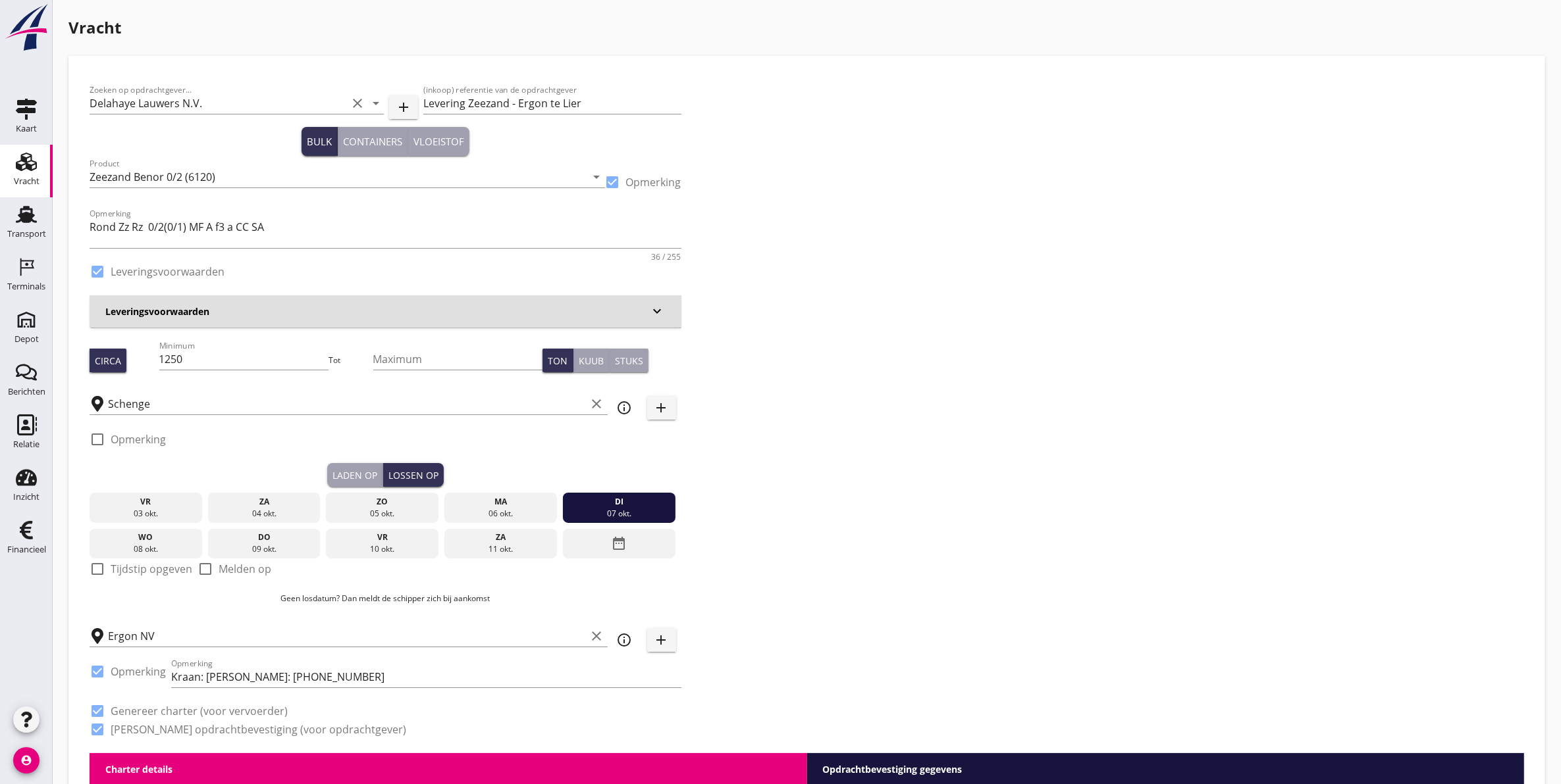
click at [347, 484] on button "Laden op" at bounding box center [355, 475] width 56 height 24
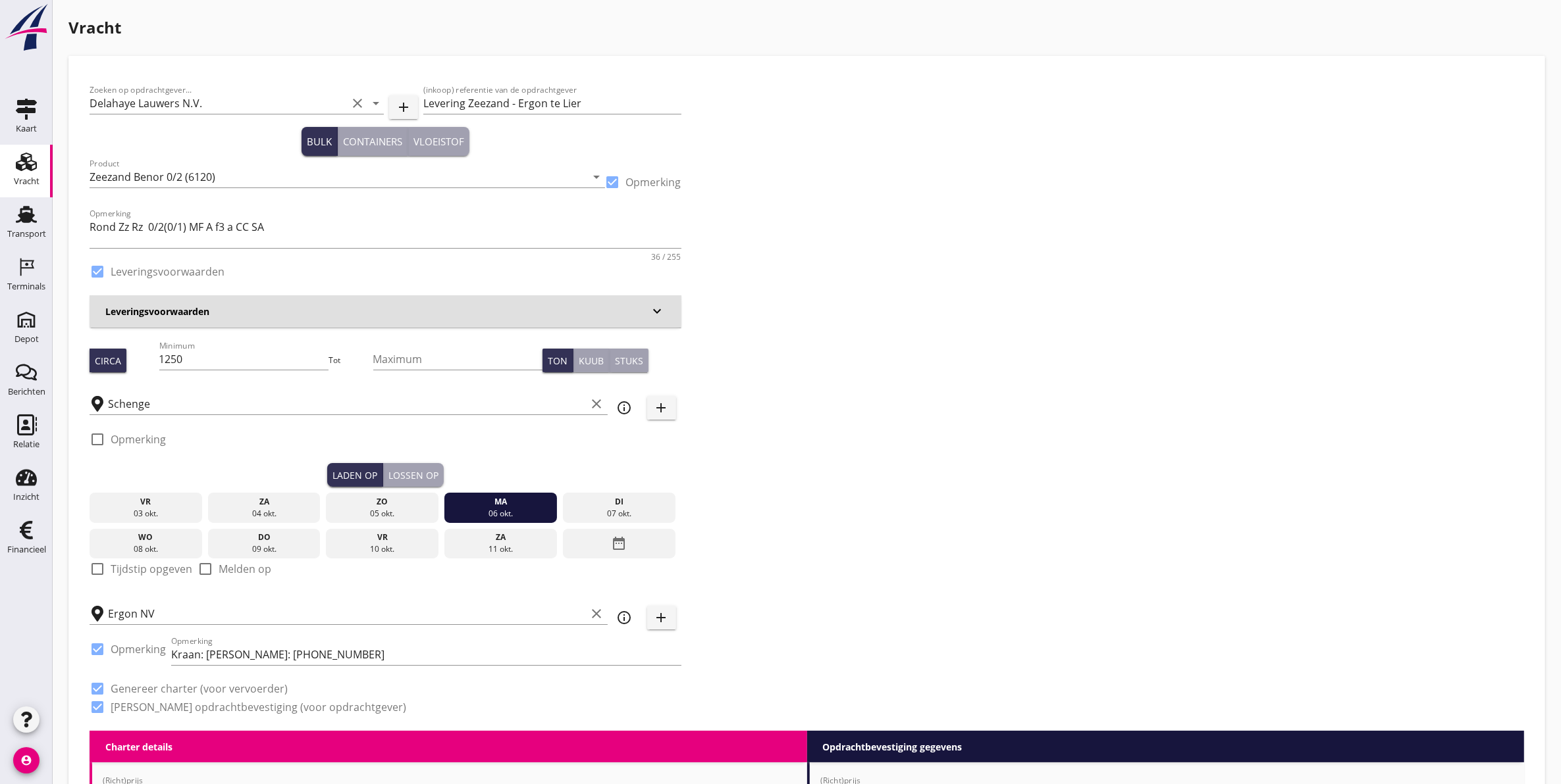
click at [436, 461] on div "check_box_outline_blank Opmerking" at bounding box center [386, 443] width 592 height 40
click at [430, 466] on button "Lossen op" at bounding box center [413, 475] width 61 height 24
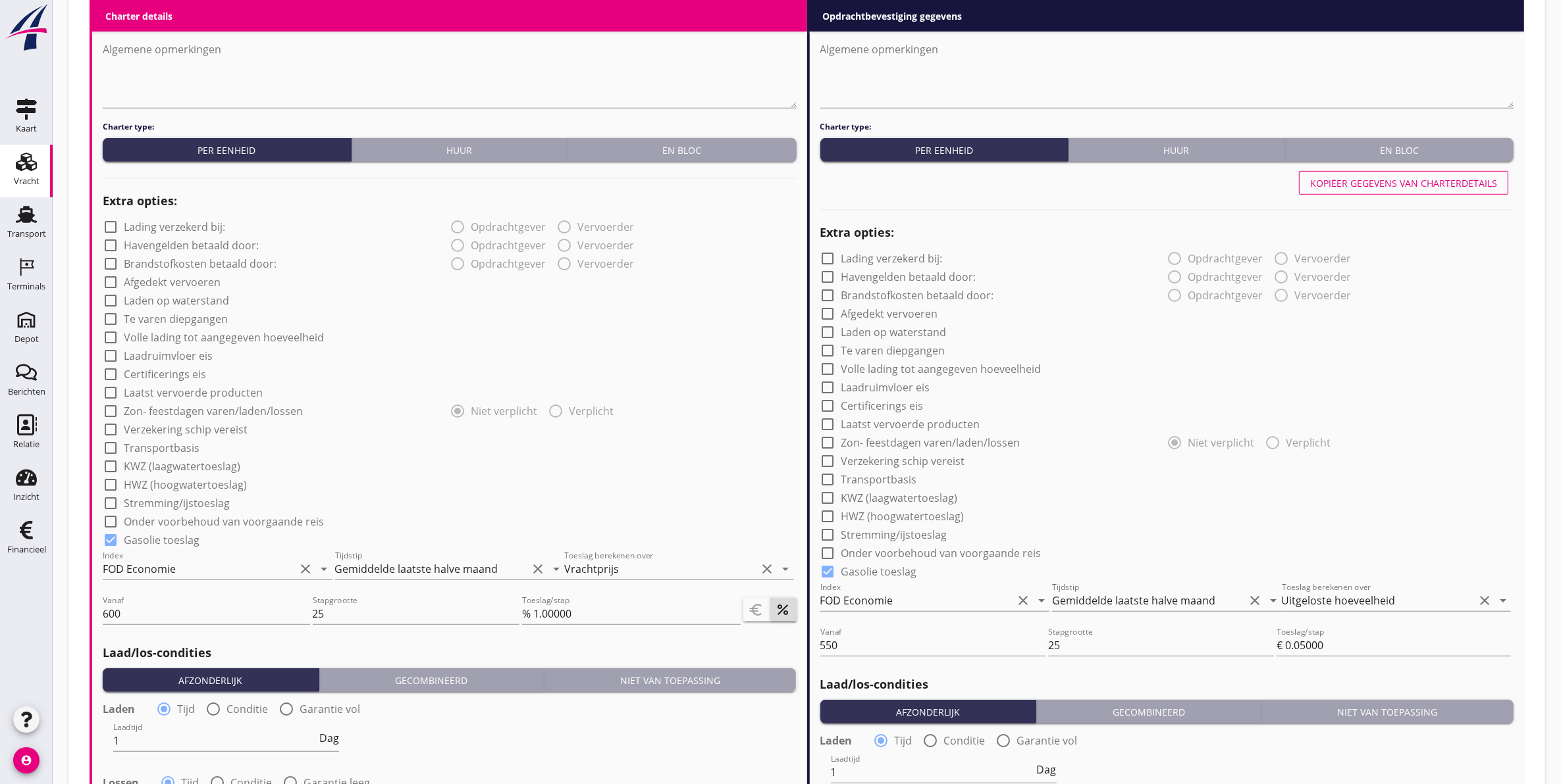
scroll to position [1400, 0]
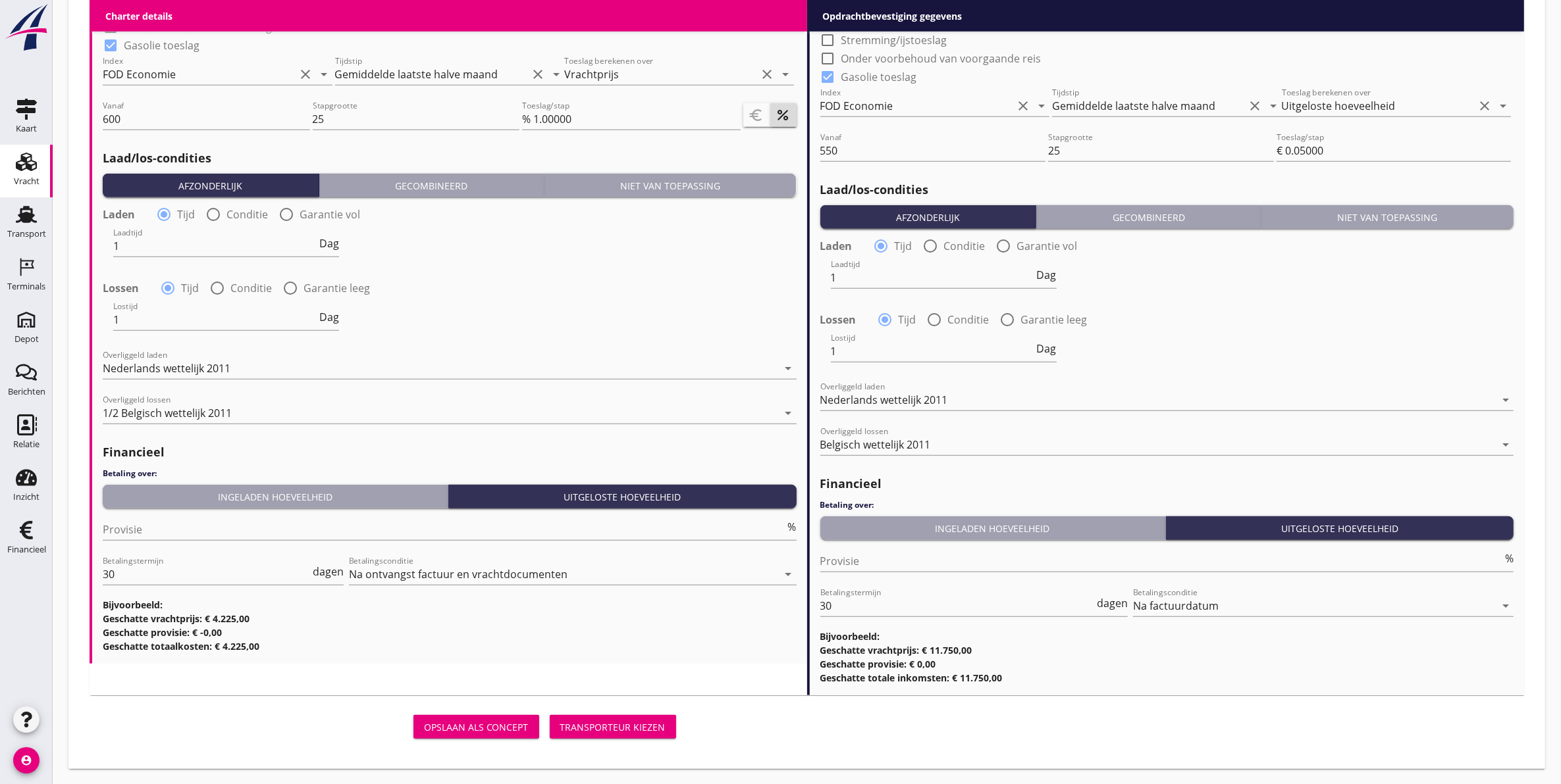
click at [642, 731] on div "Transporteur kiezen" at bounding box center [612, 727] width 105 height 14
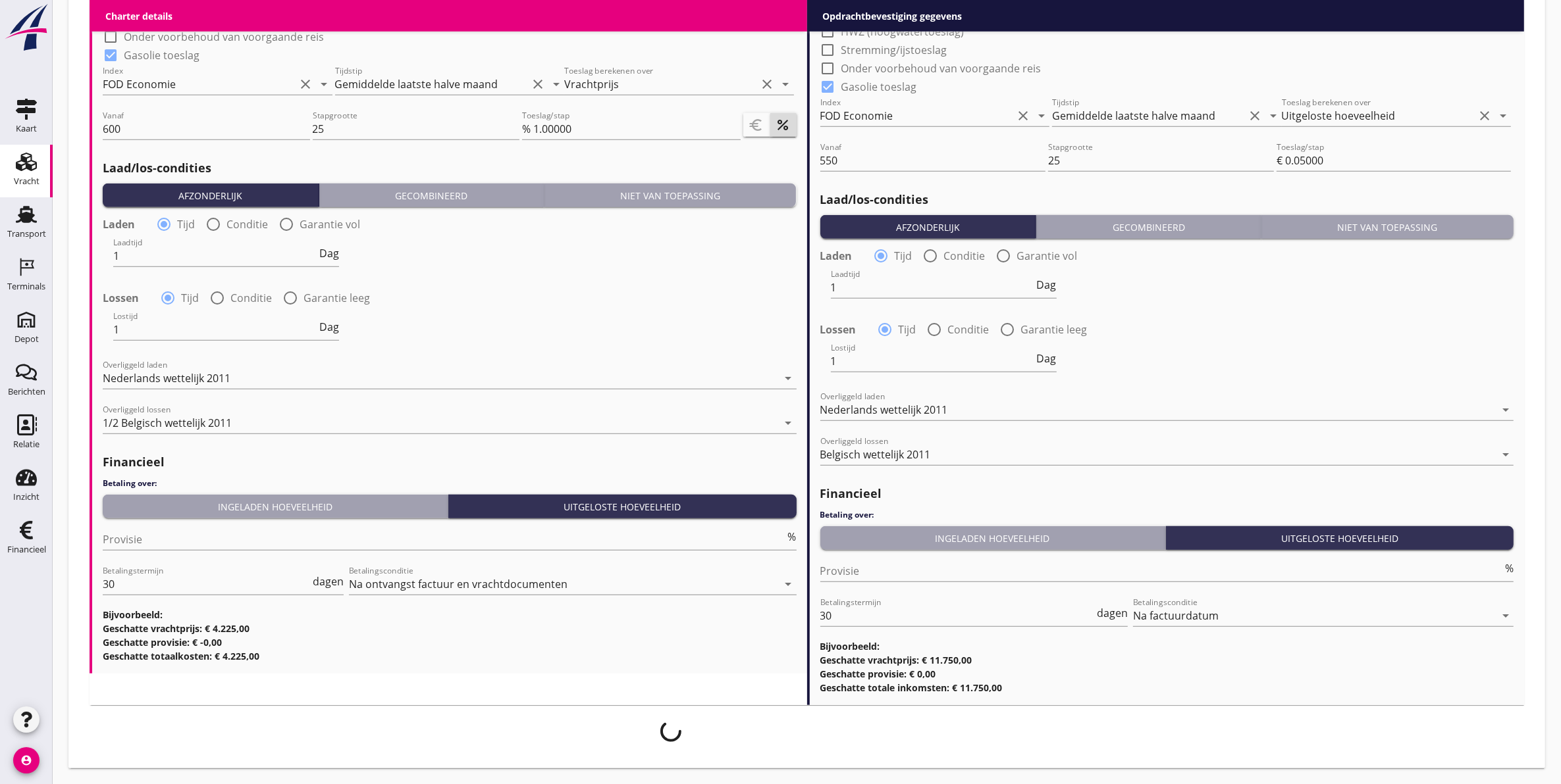
scroll to position [1389, 0]
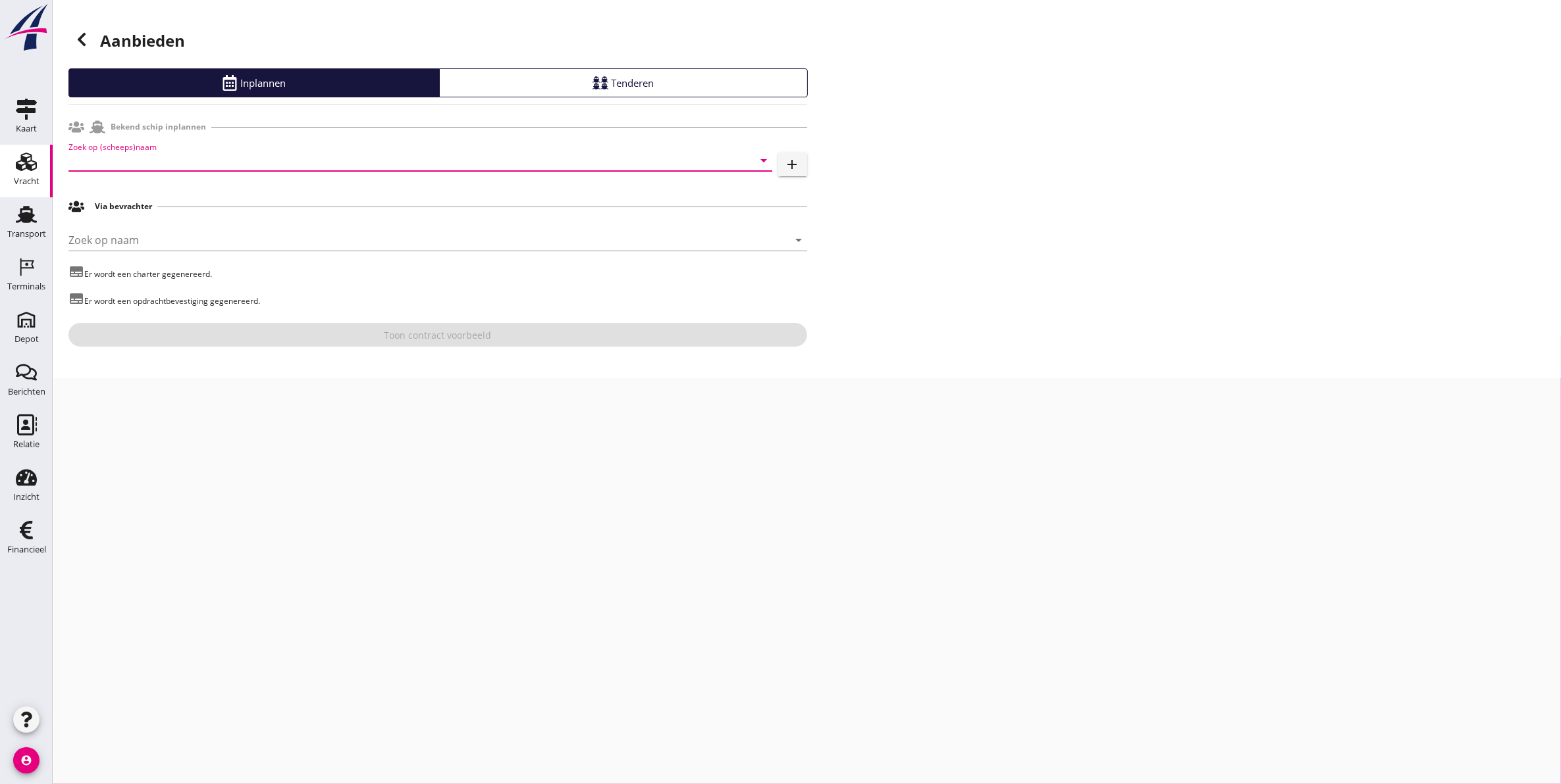
click at [431, 158] on input "Zoek op (scheeps)naam" at bounding box center [402, 160] width 667 height 21
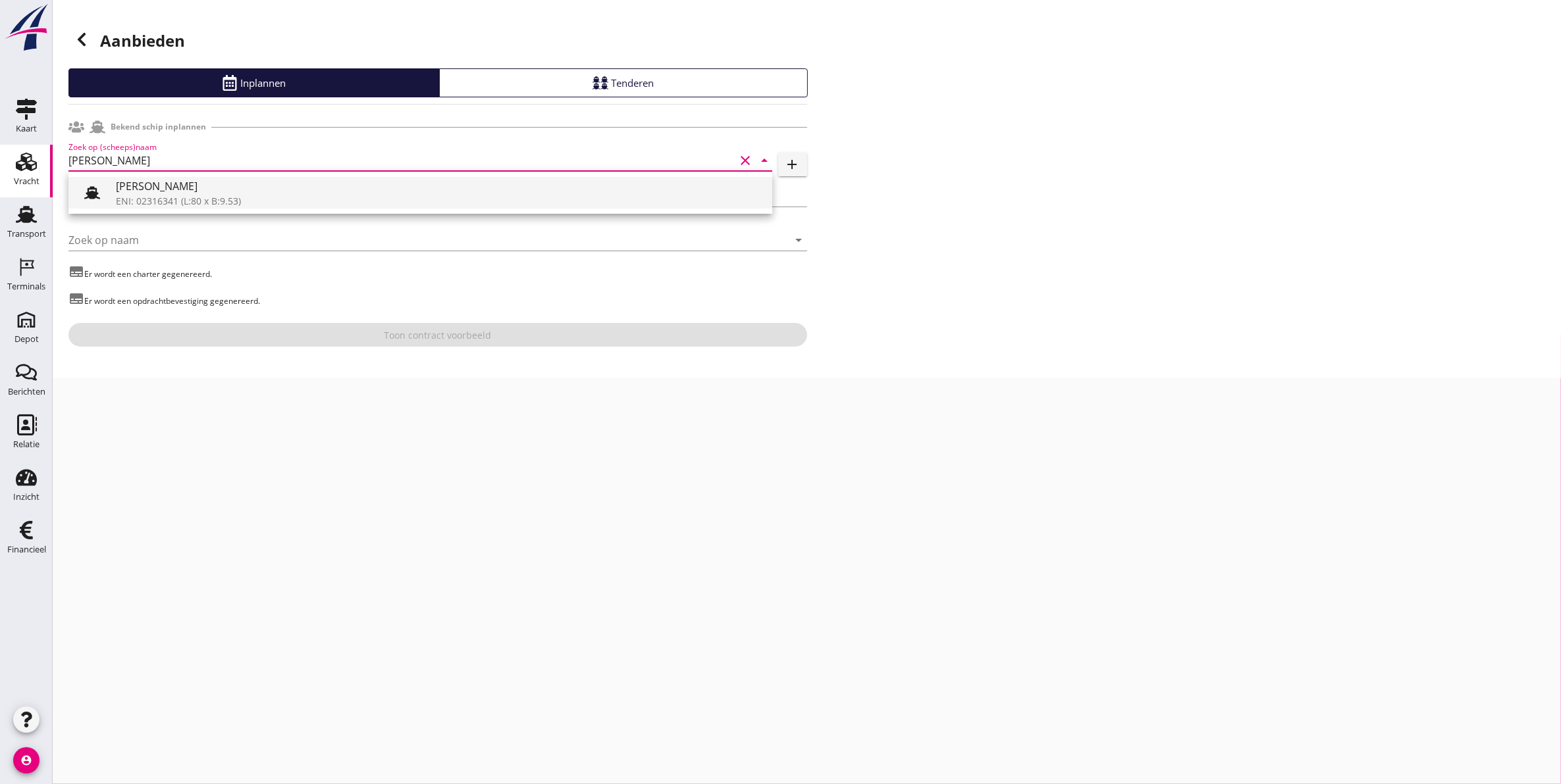
click at [170, 192] on div "[PERSON_NAME]" at bounding box center [439, 186] width 646 height 15
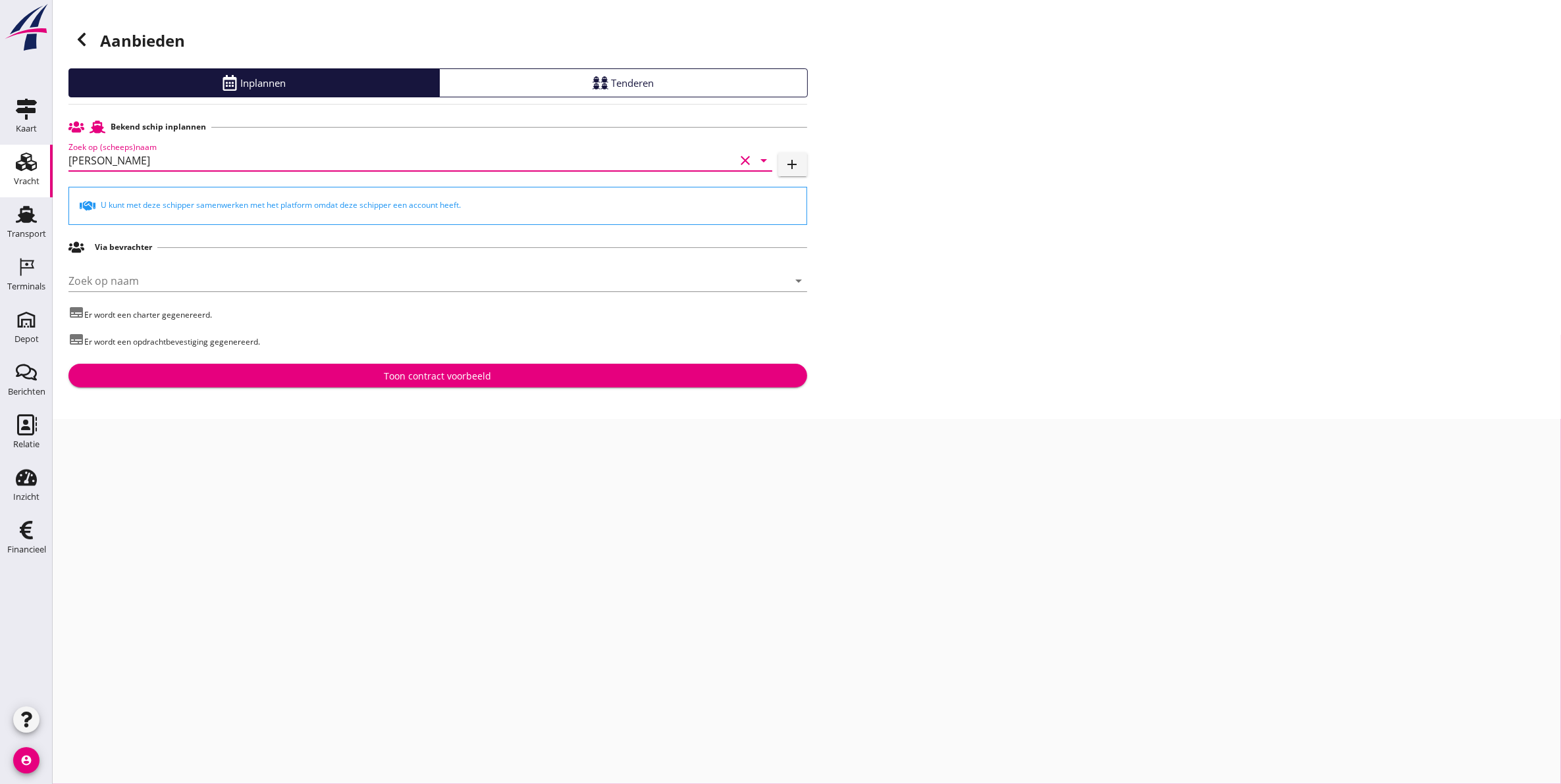
type input "[PERSON_NAME]"
click at [318, 382] on div "Toon contract voorbeeld" at bounding box center [438, 376] width 718 height 14
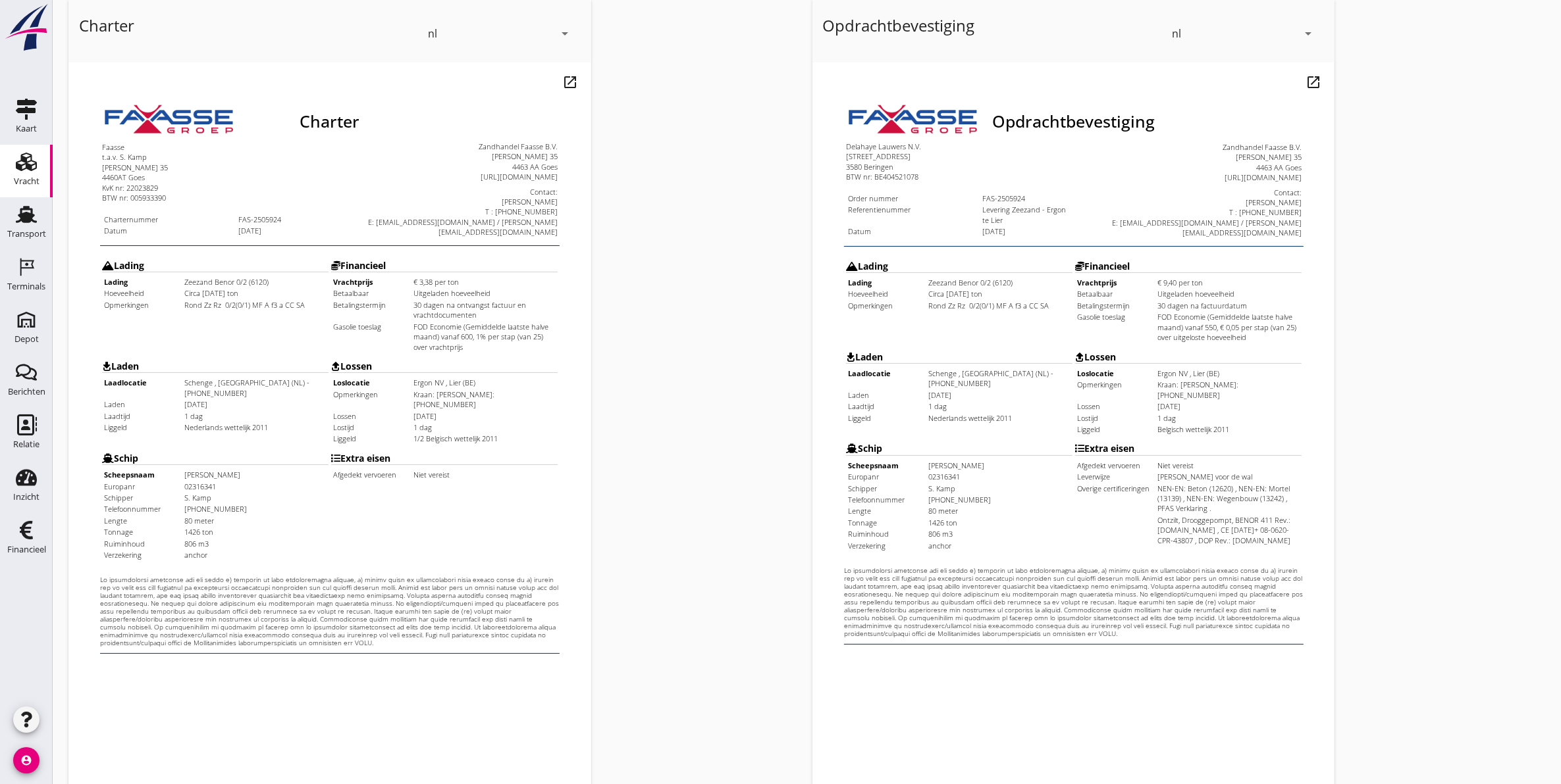
scroll to position [189, 0]
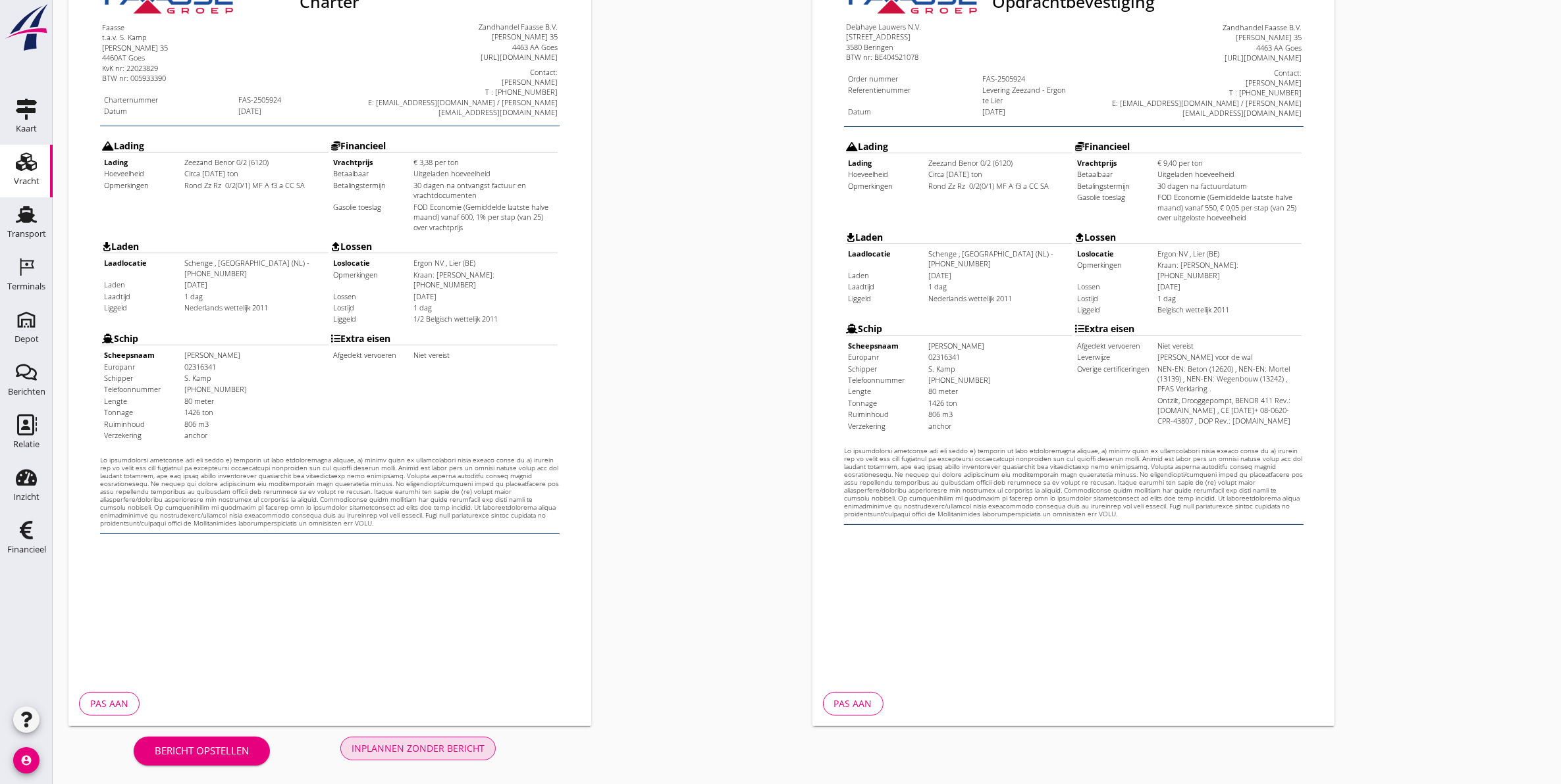
click at [447, 743] on div "Inplannen zonder bericht" at bounding box center [419, 748] width 133 height 14
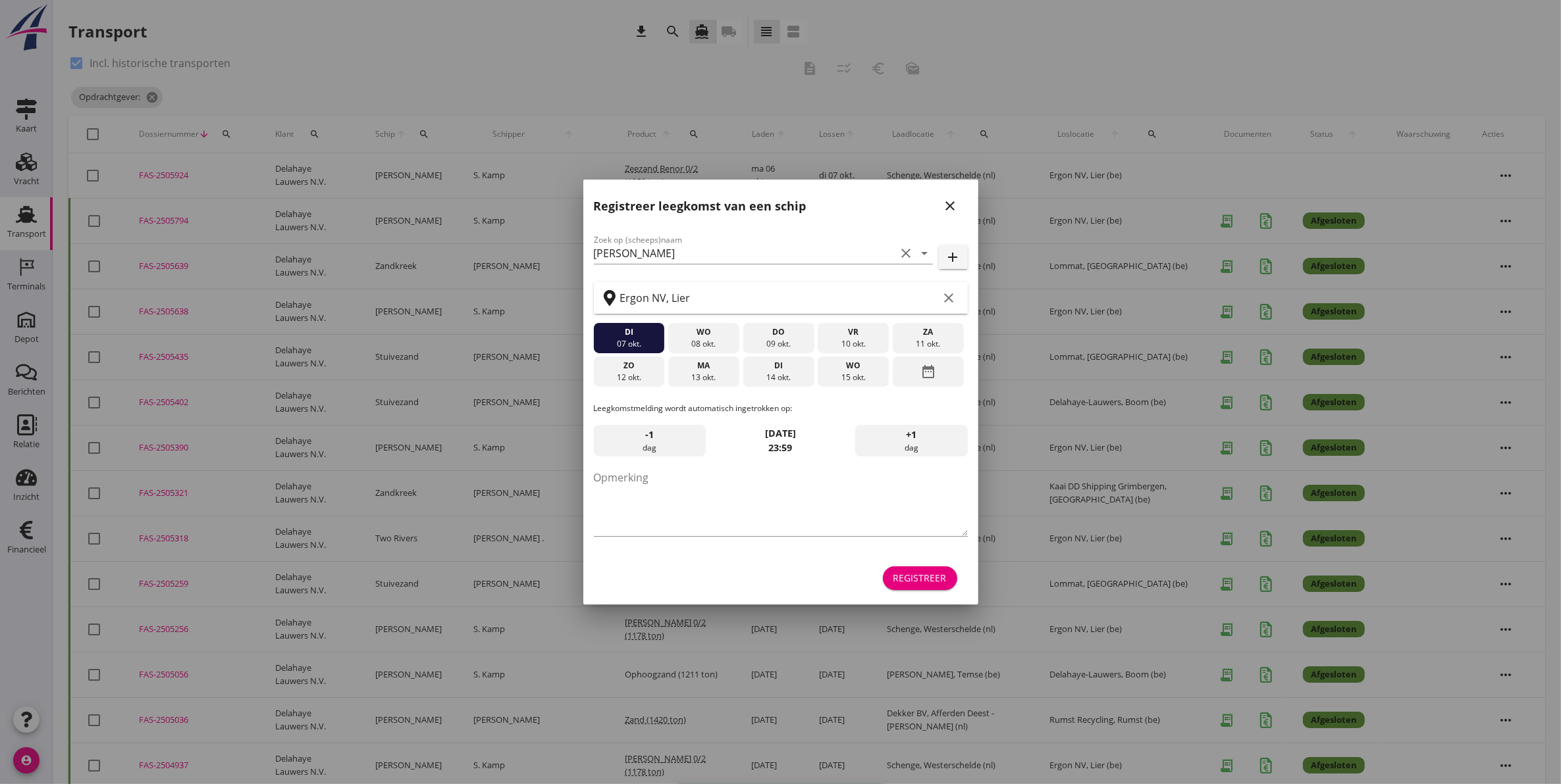
click at [947, 207] on icon "close" at bounding box center [951, 206] width 15 height 15
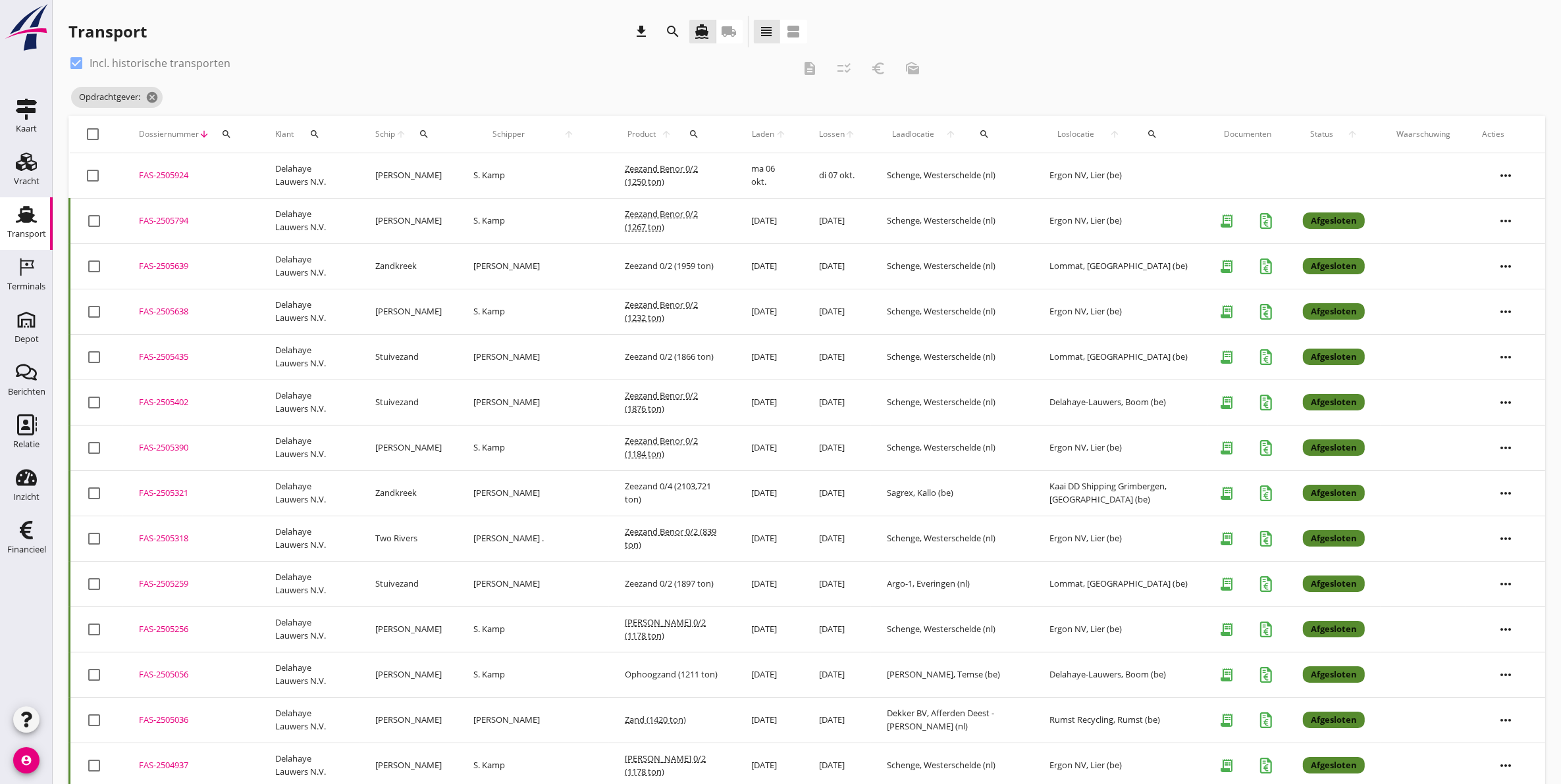
click at [671, 31] on icon "search" at bounding box center [673, 32] width 15 height 15
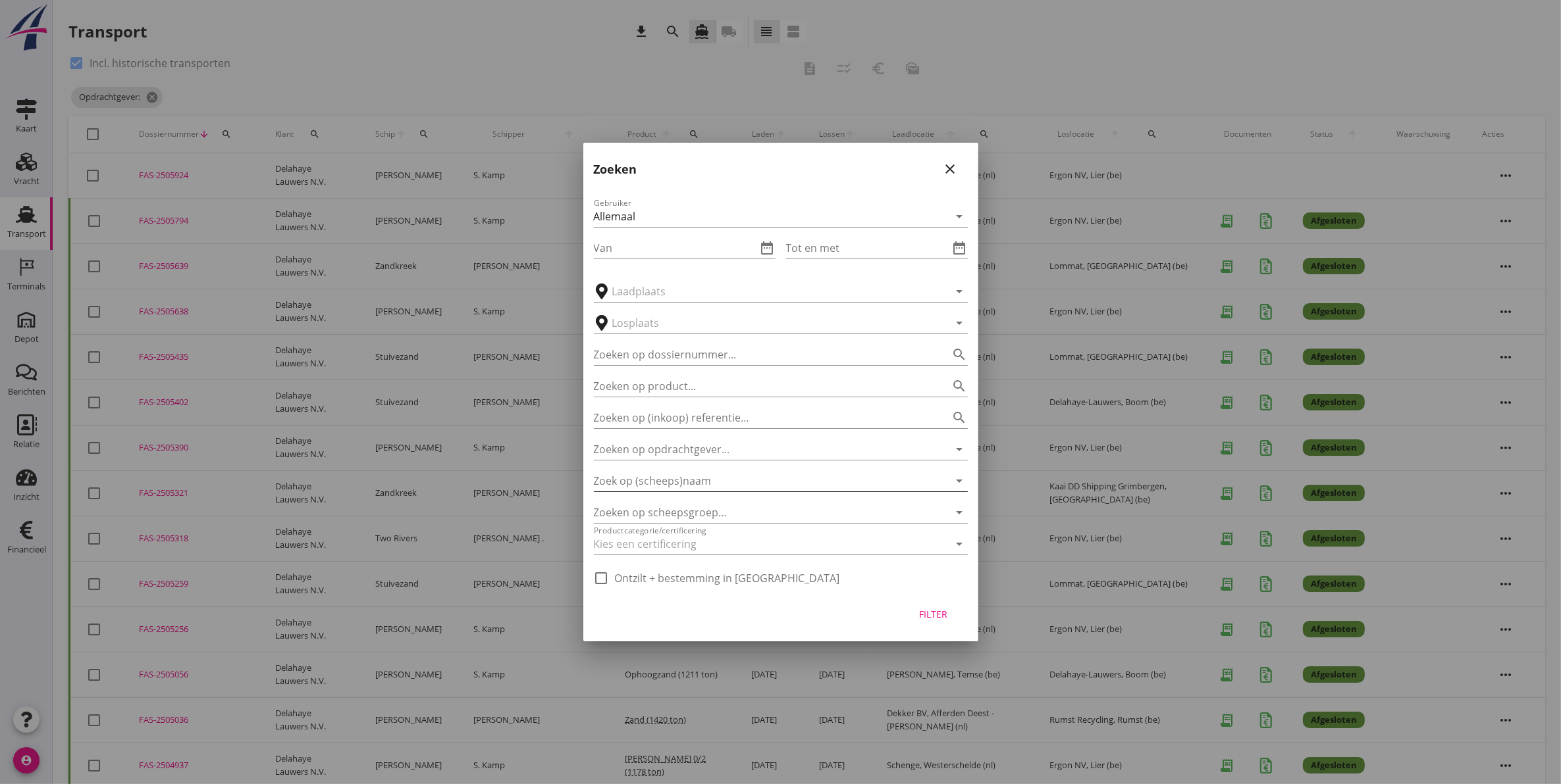
click at [719, 480] on input "Zoek op (scheeps)naam" at bounding box center [762, 481] width 338 height 21
type input "hoondert"
click at [957, 171] on icon "close" at bounding box center [951, 169] width 15 height 15
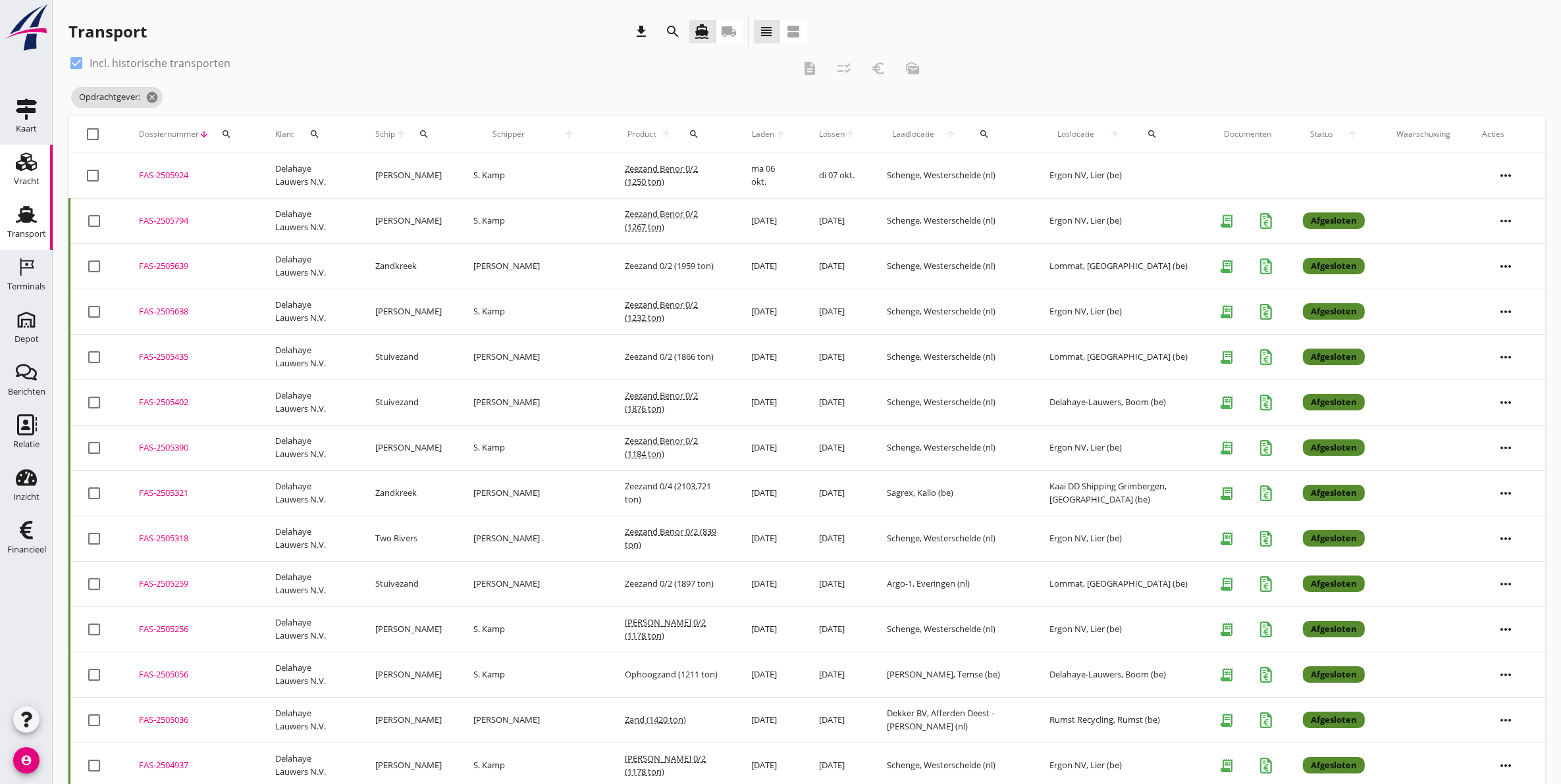
click at [21, 178] on div "Vracht" at bounding box center [26, 181] width 26 height 9
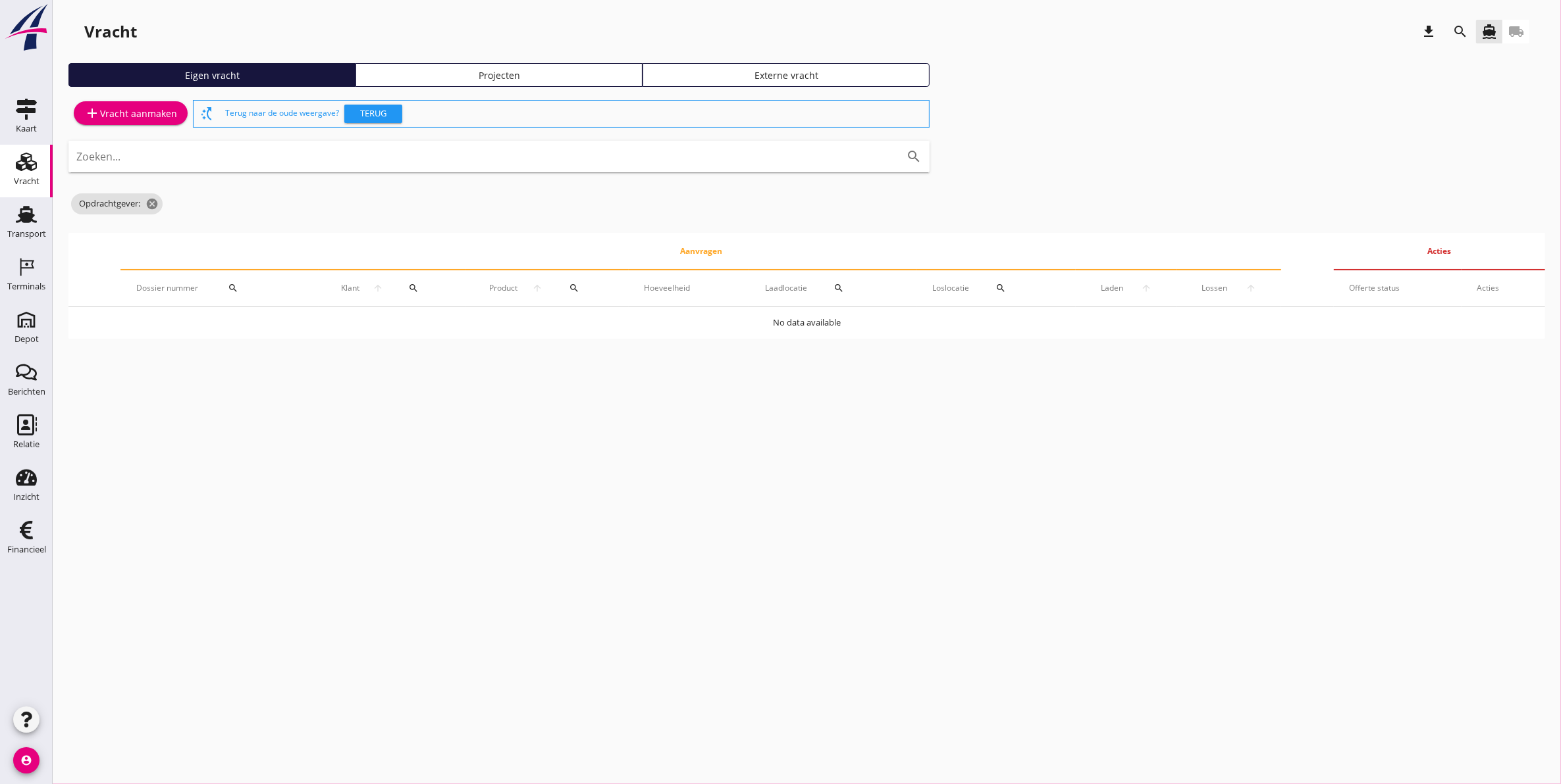
click at [438, 76] on div "Projecten" at bounding box center [499, 75] width 276 height 14
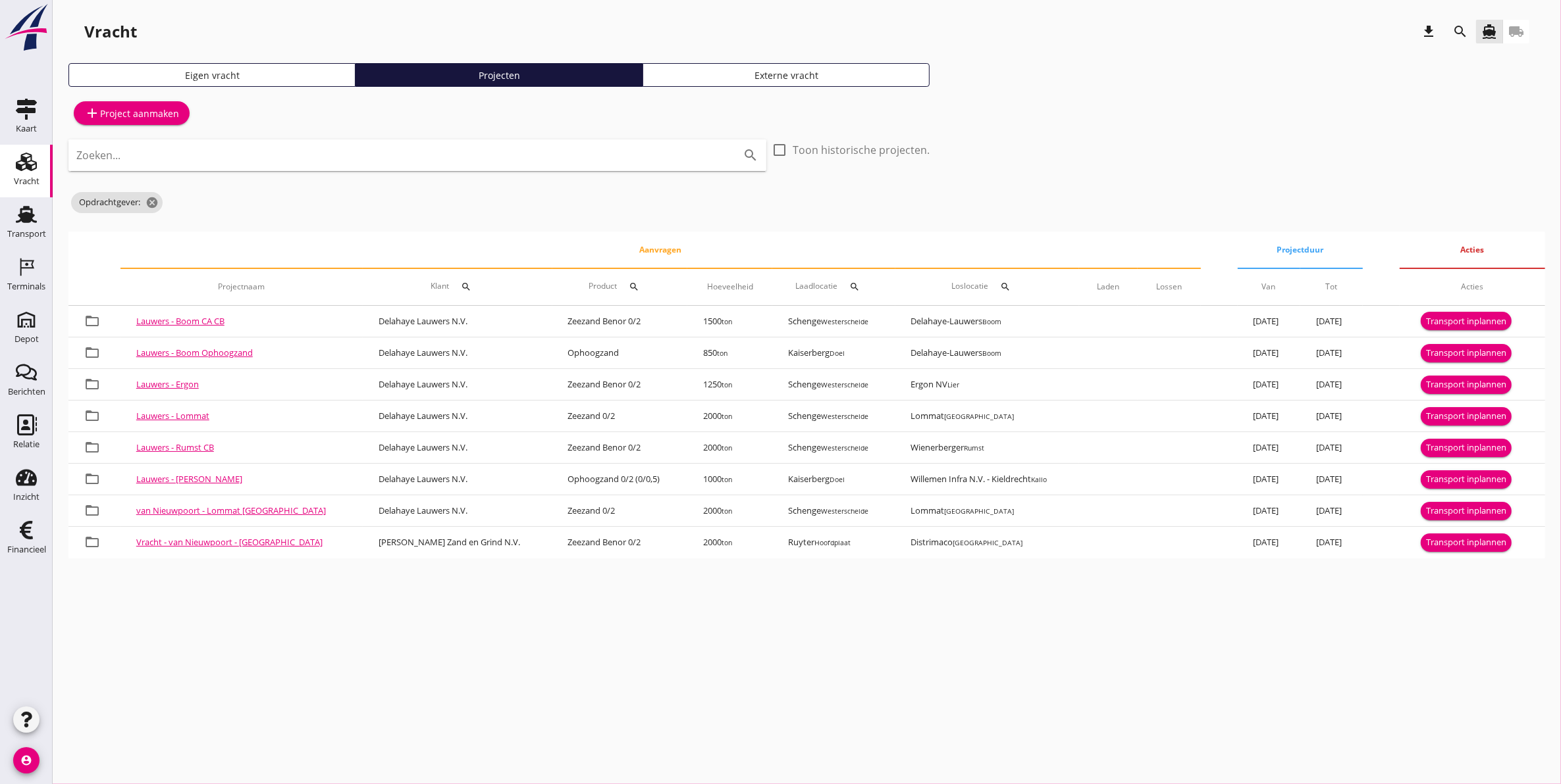
click at [1472, 38] on div "search" at bounding box center [1460, 31] width 32 height 32
click at [1452, 47] on div "Vracht download search directions_boat local_shipping" at bounding box center [807, 34] width 1477 height 37
click at [1457, 33] on icon "search" at bounding box center [1460, 32] width 15 height 15
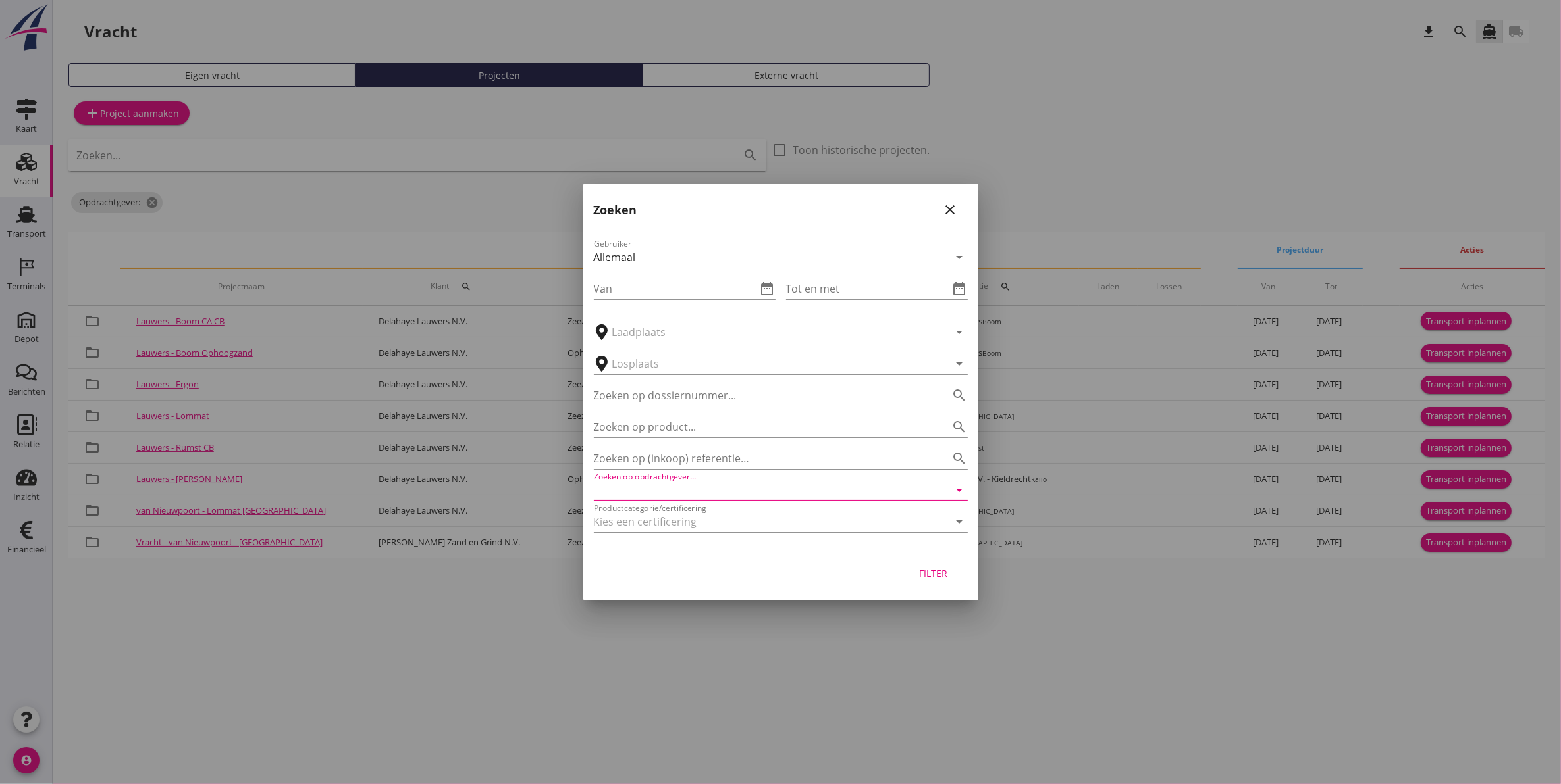
click at [703, 498] on input "Zoeken op opdrachtgever..." at bounding box center [762, 490] width 338 height 21
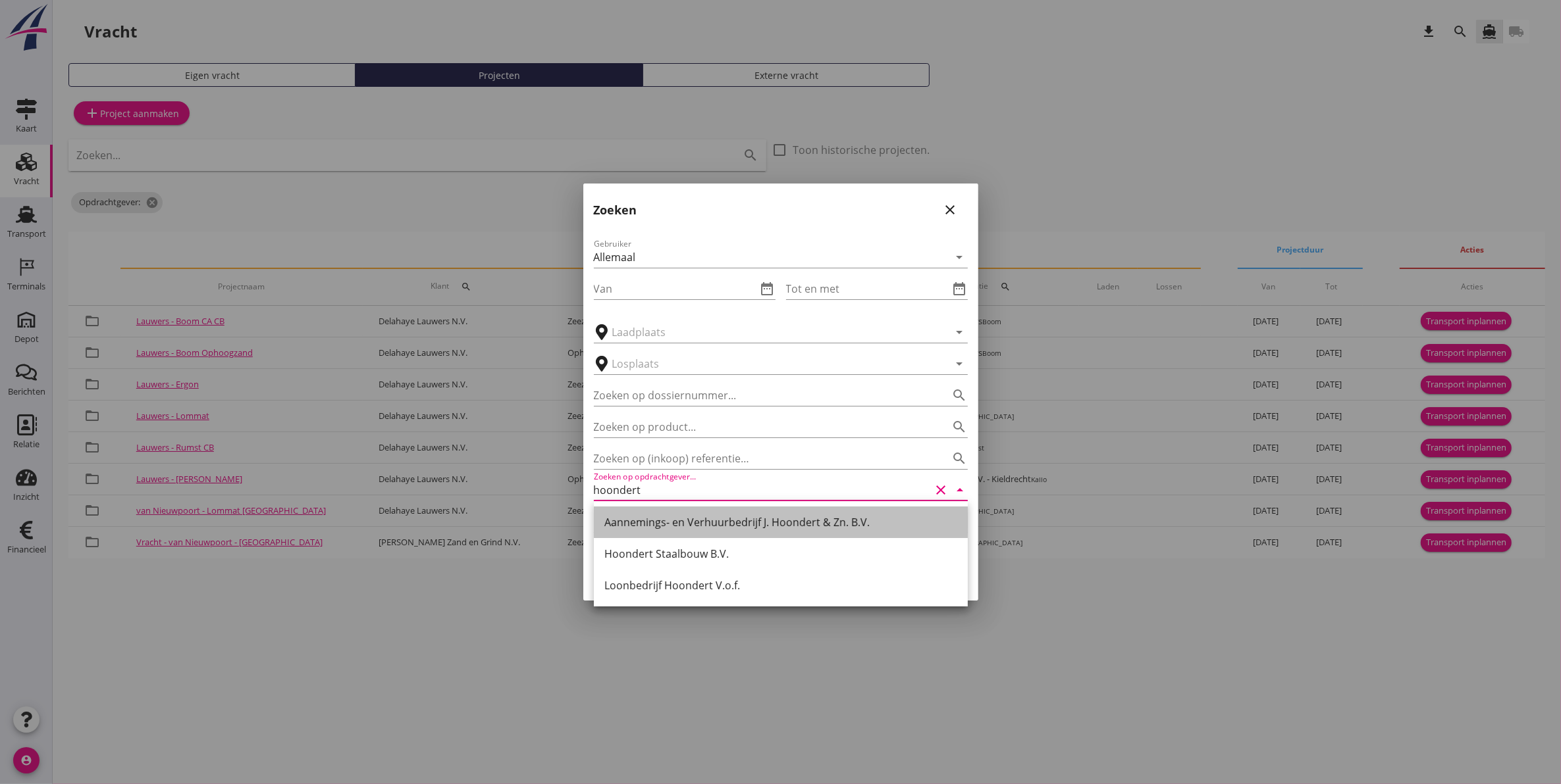
click at [735, 528] on div "Aannemings- en Verhuurbedrijf J. Hoondert & Zn. B.V." at bounding box center [780, 522] width 353 height 15
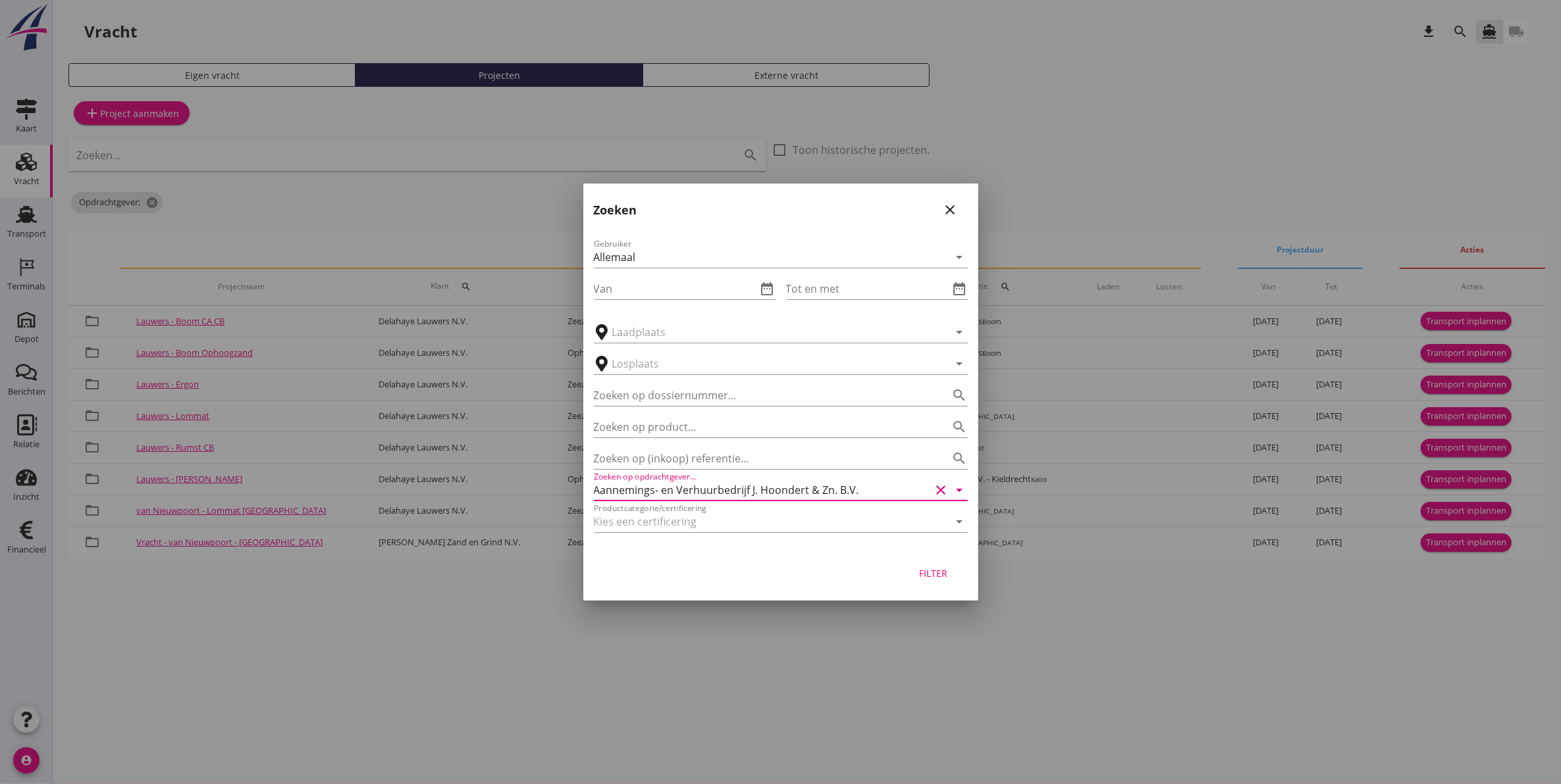
type input "Aannemings- en Verhuurbedrijf J. Hoondert & Zn. B.V."
click at [924, 571] on div "Filter" at bounding box center [933, 573] width 37 height 14
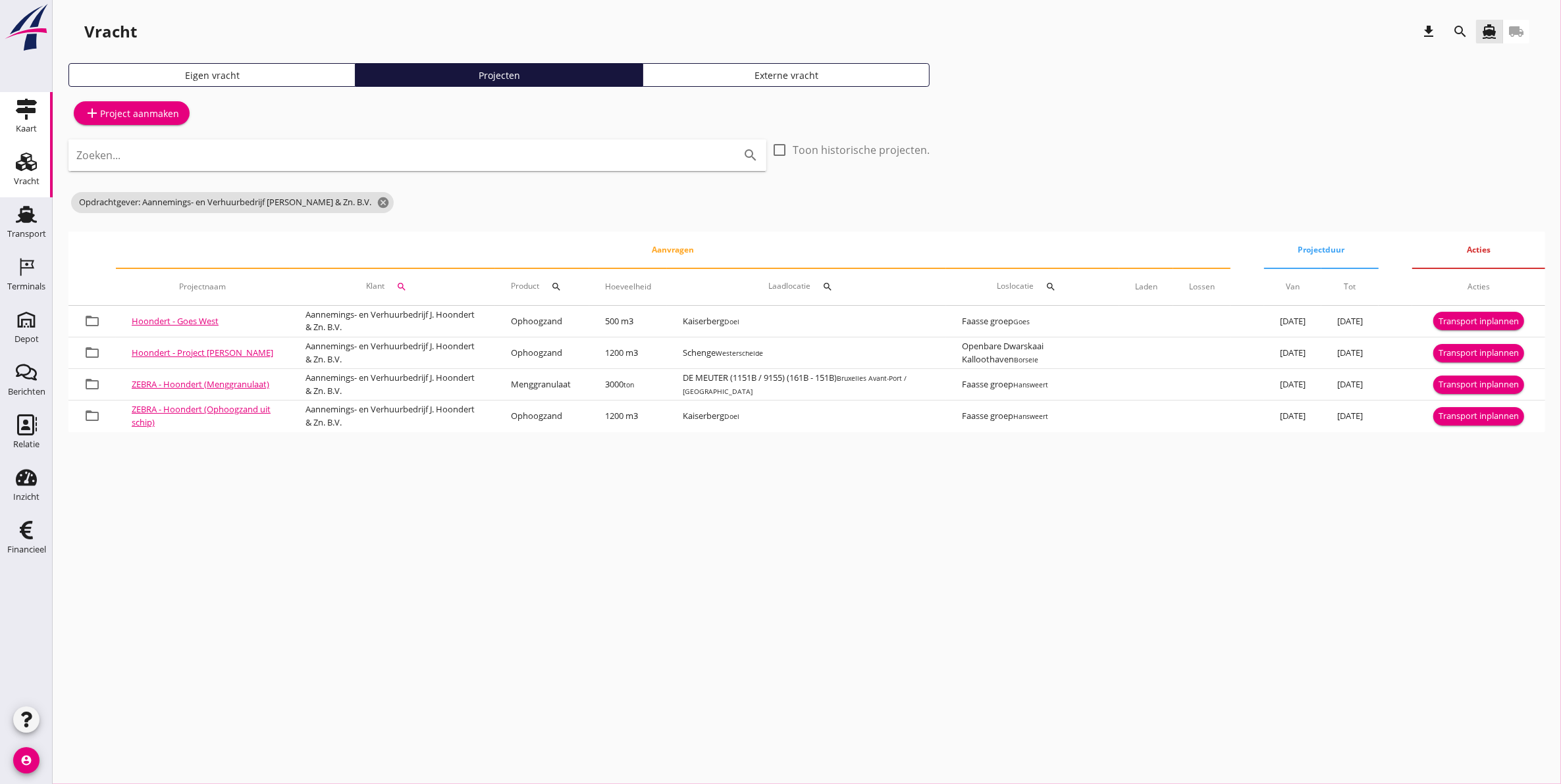
click at [34, 127] on div "Kaart" at bounding box center [26, 129] width 21 height 9
